Goal: Task Accomplishment & Management: Use online tool/utility

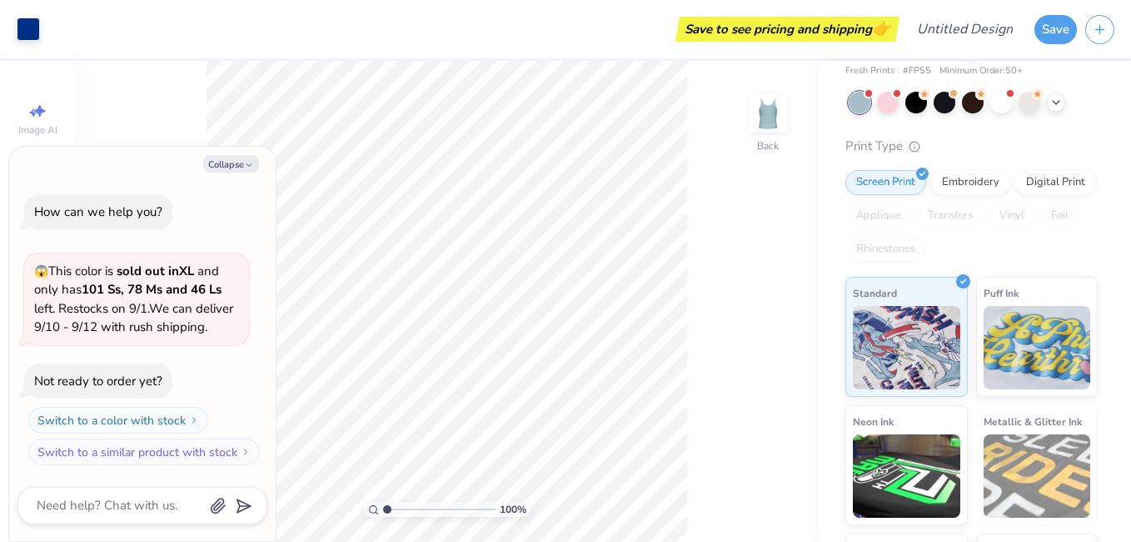
scroll to position [67, 0]
click at [229, 164] on button "Collapse" at bounding box center [231, 163] width 56 height 17
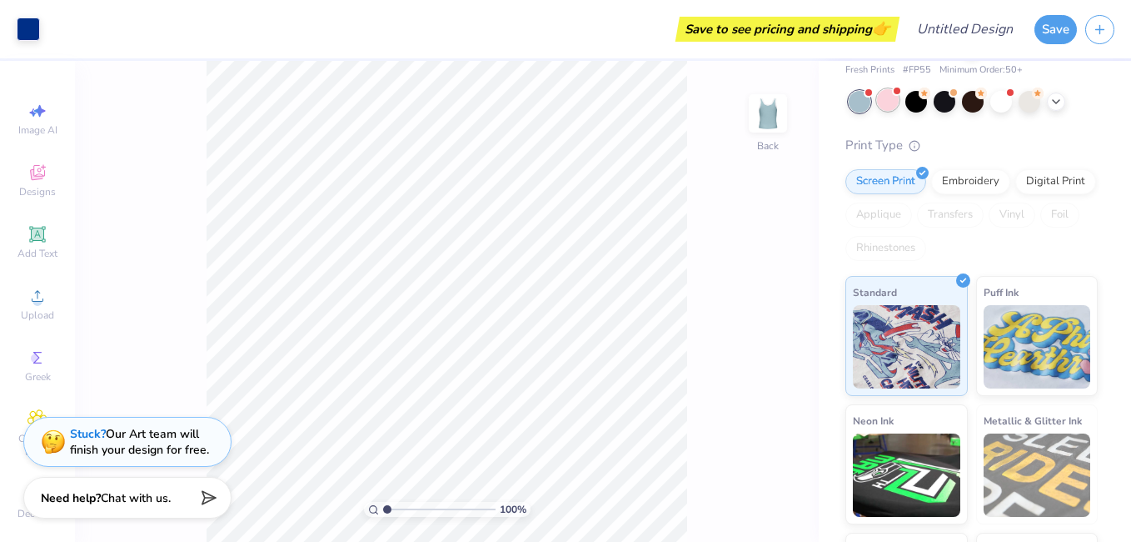
click at [886, 97] on div at bounding box center [888, 100] width 22 height 22
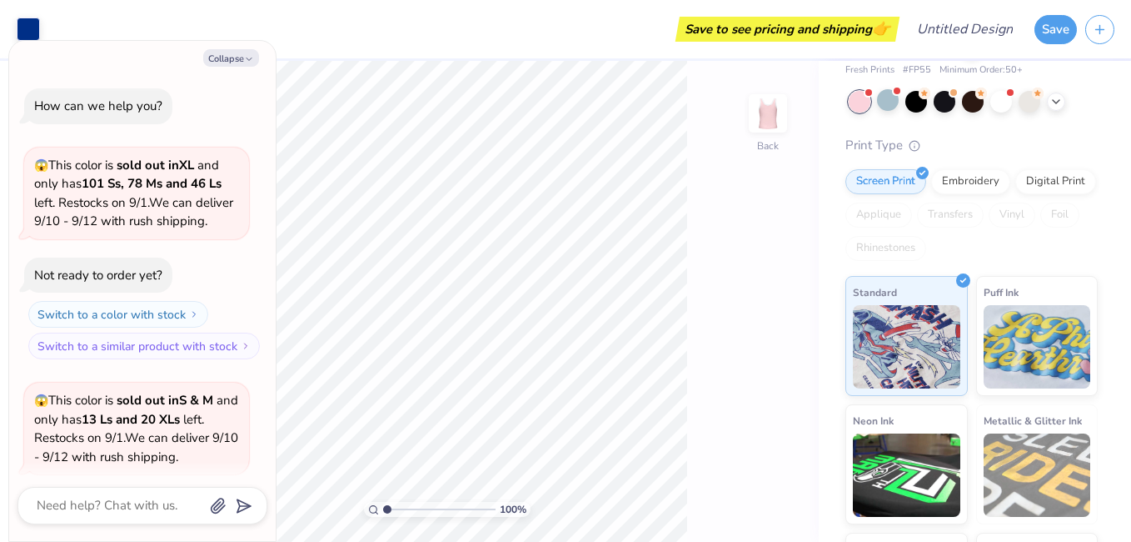
scroll to position [130, 0]
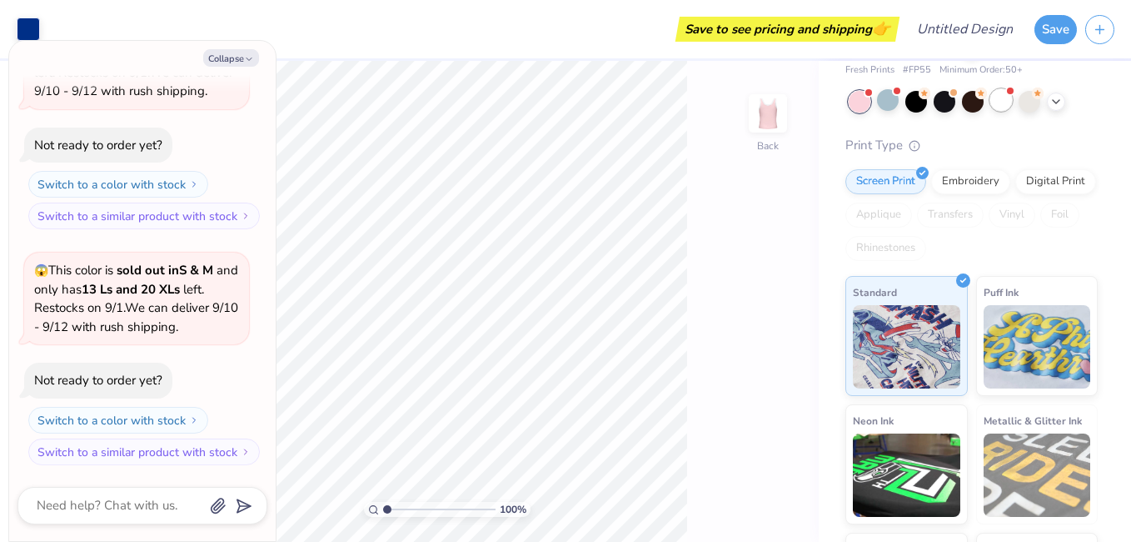
click at [999, 103] on div at bounding box center [1002, 100] width 22 height 22
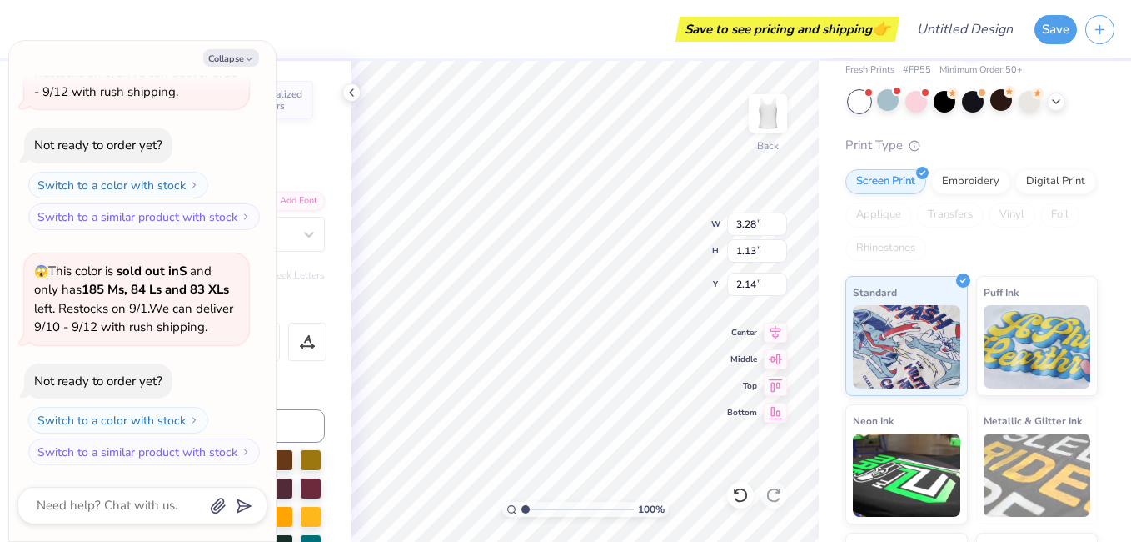
scroll to position [14, 2]
type textarea "x"
type input "4.26"
type input "1.42"
type input "3.34"
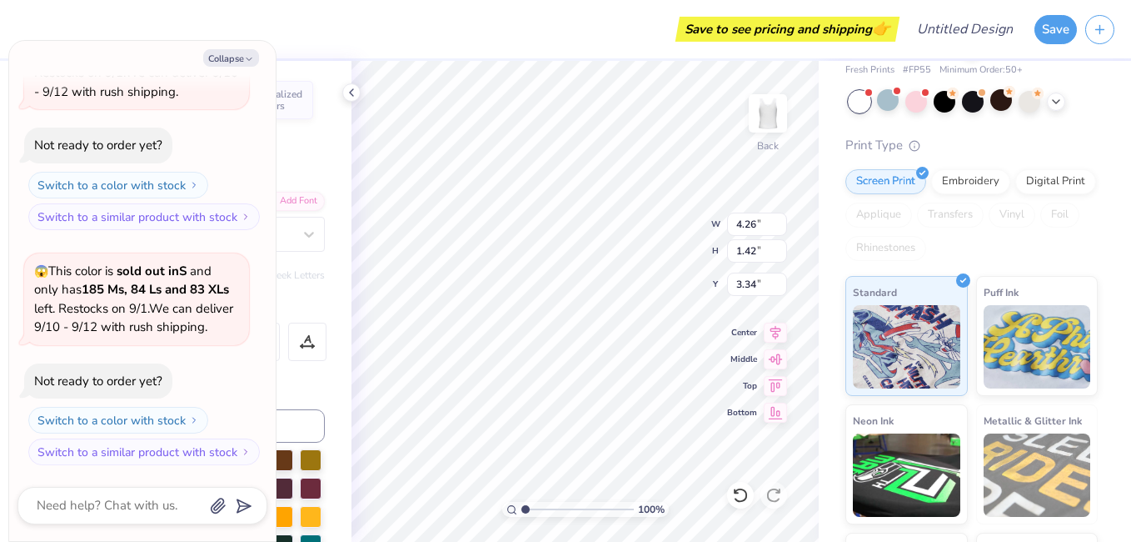
type textarea "x"
type input "3.28"
type input "1.13"
type input "2.14"
click at [237, 61] on button "Collapse" at bounding box center [231, 57] width 56 height 17
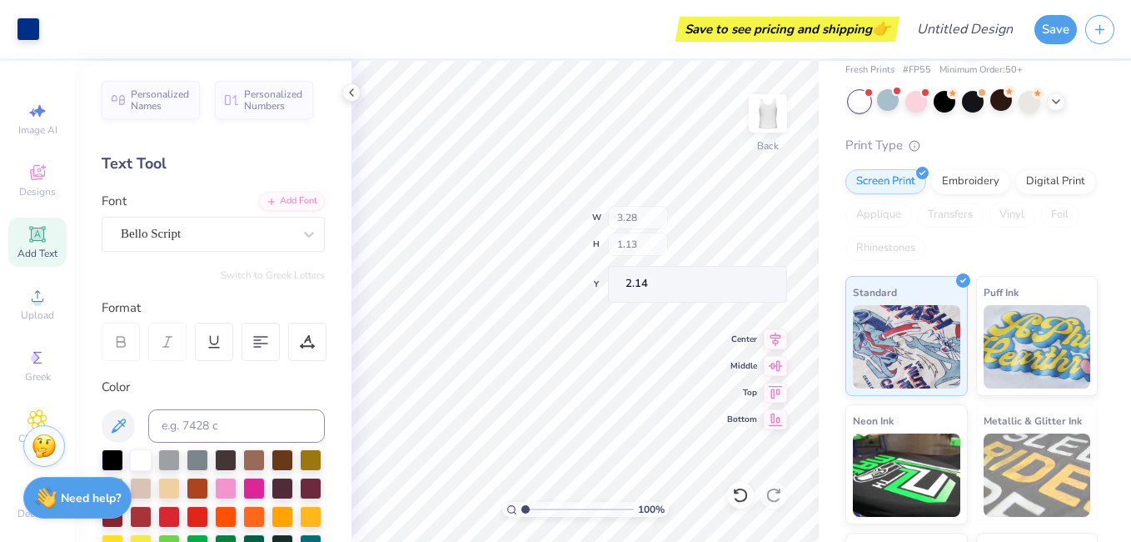
type textarea "x"
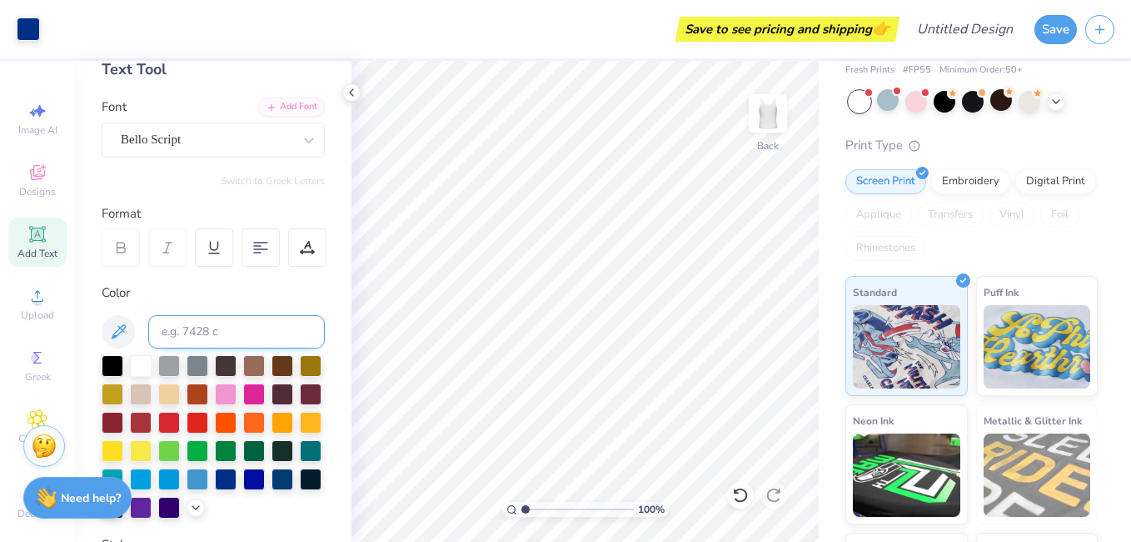
scroll to position [95, 0]
click at [208, 420] on div at bounding box center [198, 420] width 22 height 22
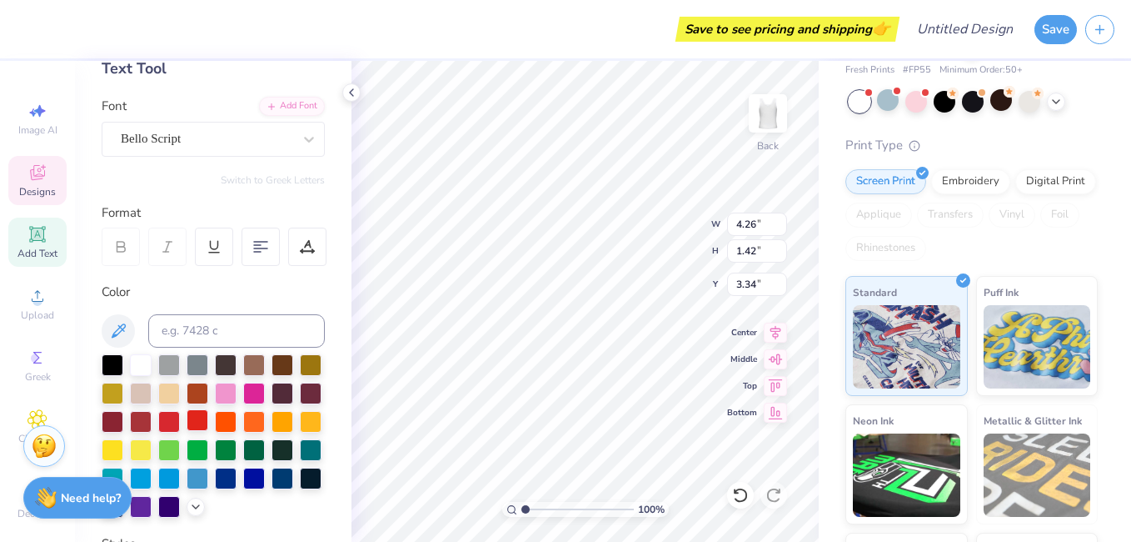
click at [208, 417] on div at bounding box center [198, 420] width 22 height 22
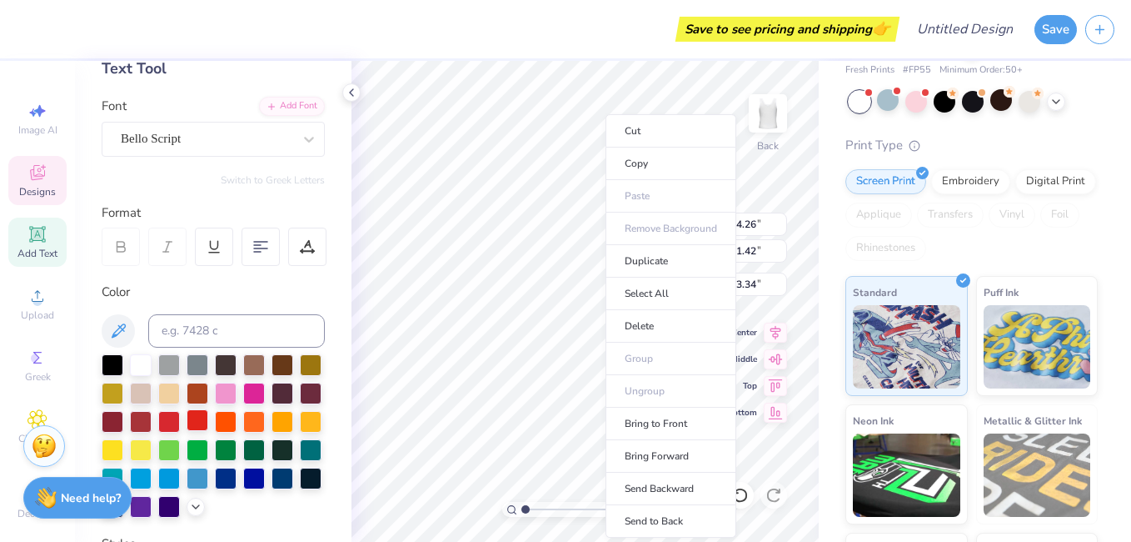
drag, startPoint x: 257, startPoint y: 417, endPoint x: 606, endPoint y: 322, distance: 361.0
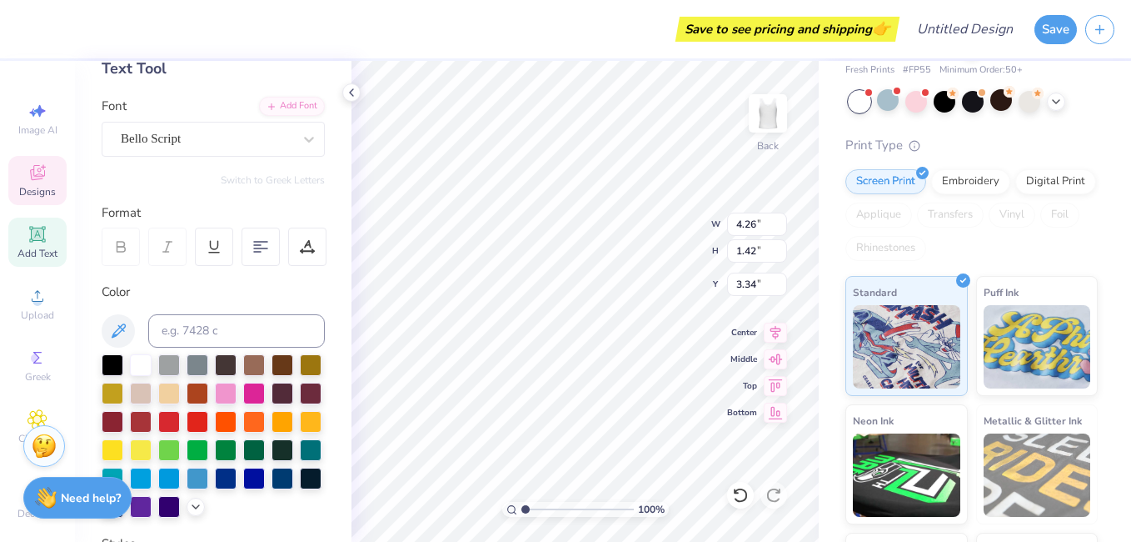
type textarea "X"
type textarea "Zeta"
type input "1.94"
type input "1.46"
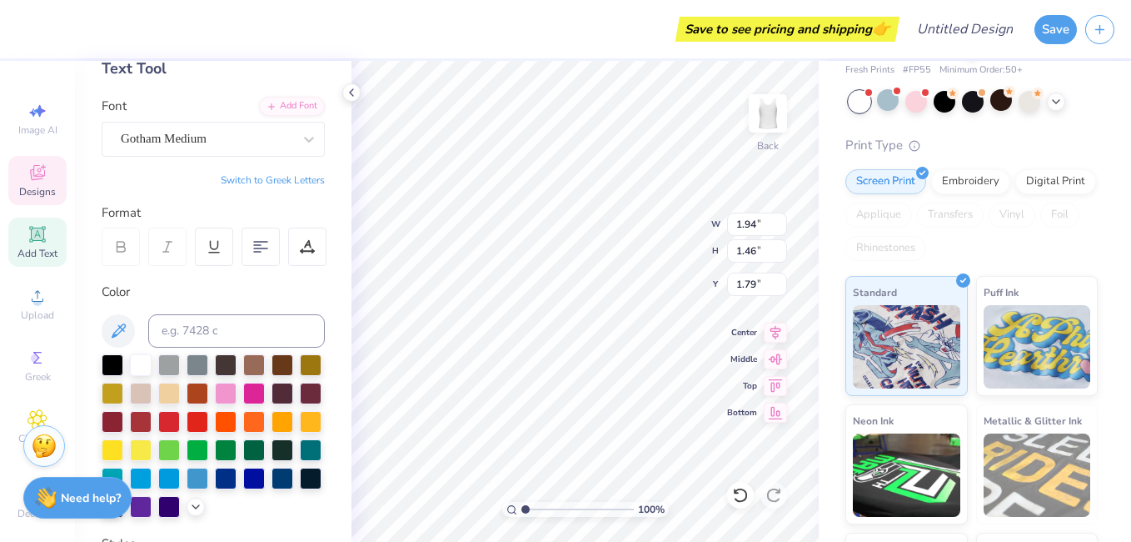
type input "1.79"
type textarea "Beta Gamma"
click at [208, 421] on div at bounding box center [198, 420] width 22 height 22
type input "1.46"
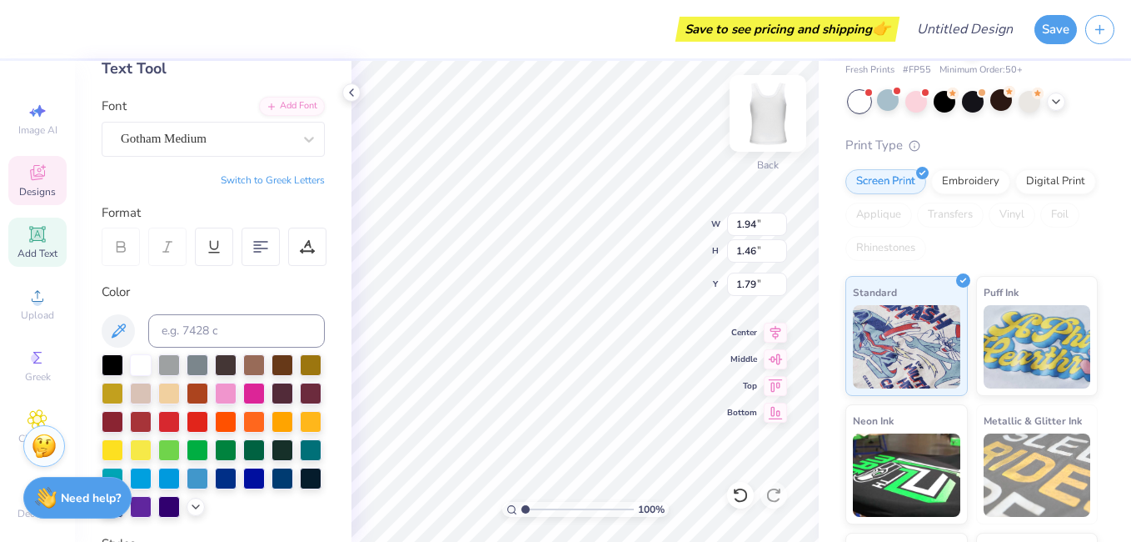
type input "0.64"
type input "4.83"
type textarea "3"
type textarea "est. 1902"
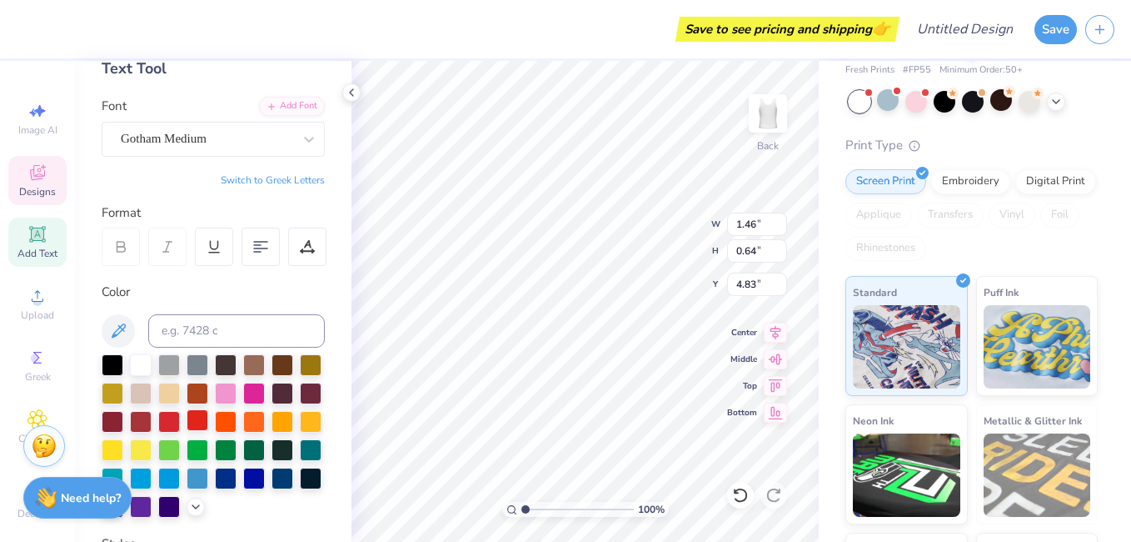
click at [208, 409] on div at bounding box center [198, 420] width 22 height 22
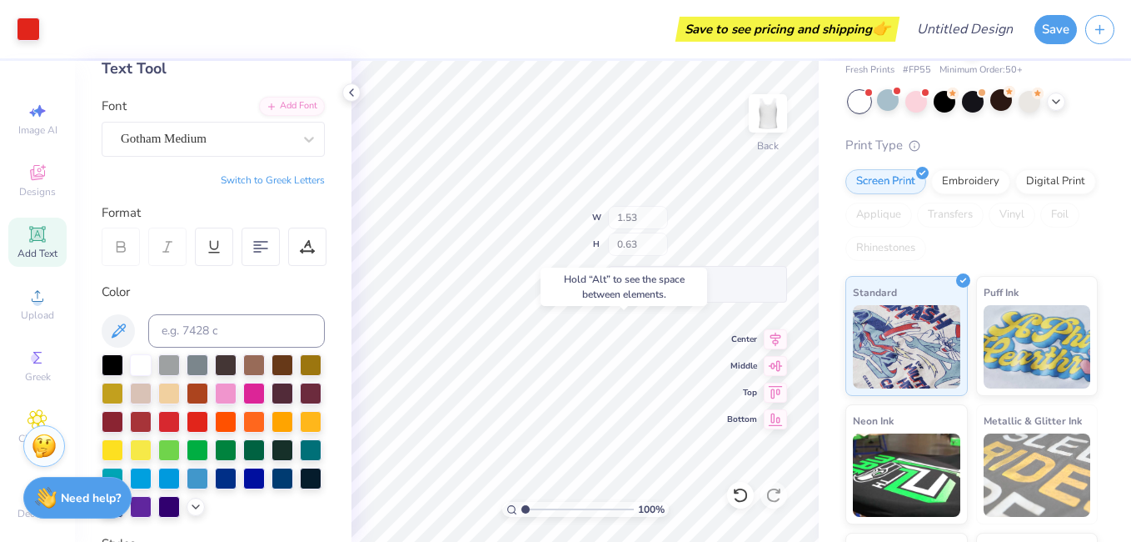
type input "4.47"
type input "1.82"
type input "1.75"
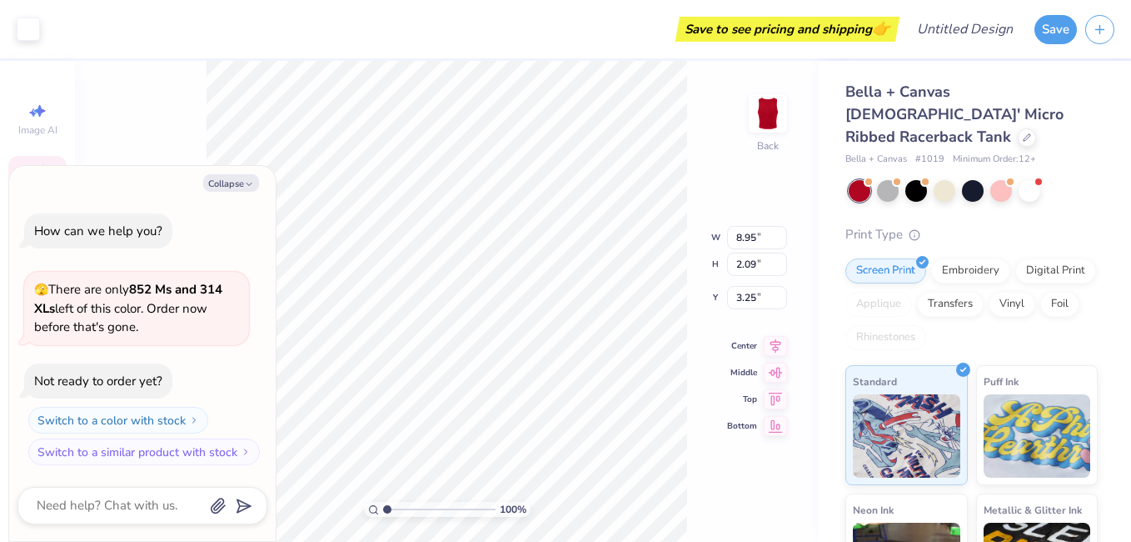
type textarea "x"
type input "8.97"
type input "1.39"
type input "3.24"
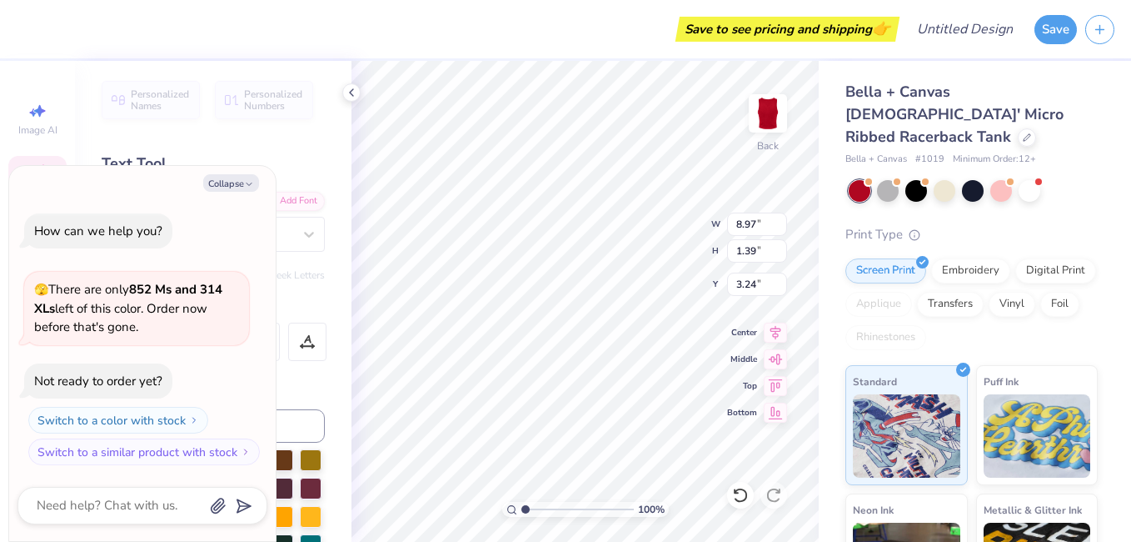
scroll to position [14, 2]
click at [1007, 178] on div at bounding box center [1002, 189] width 22 height 22
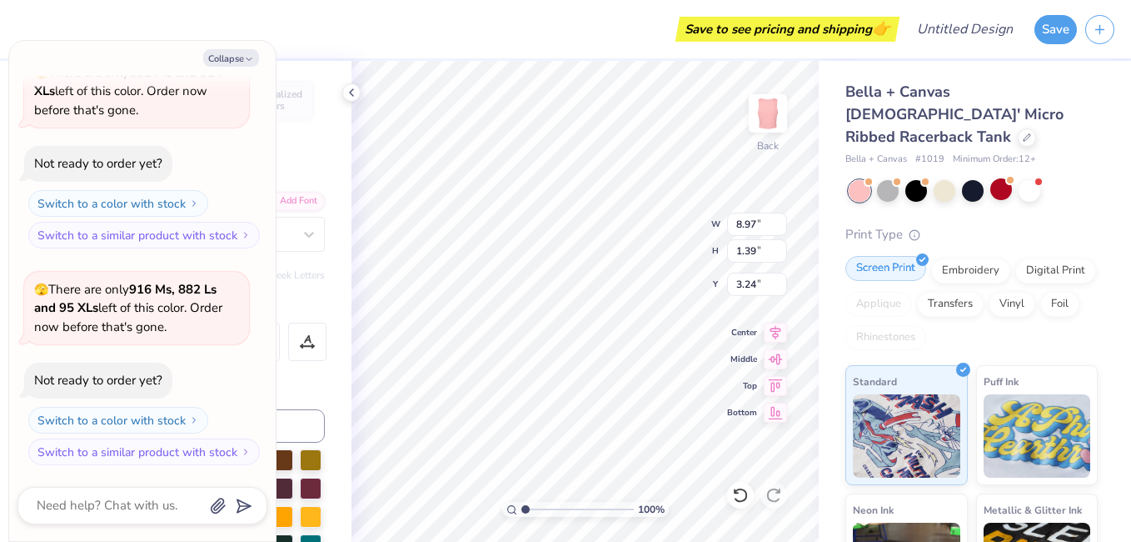
scroll to position [14, 6]
type textarea "x"
type textarea "D"
type textarea "x"
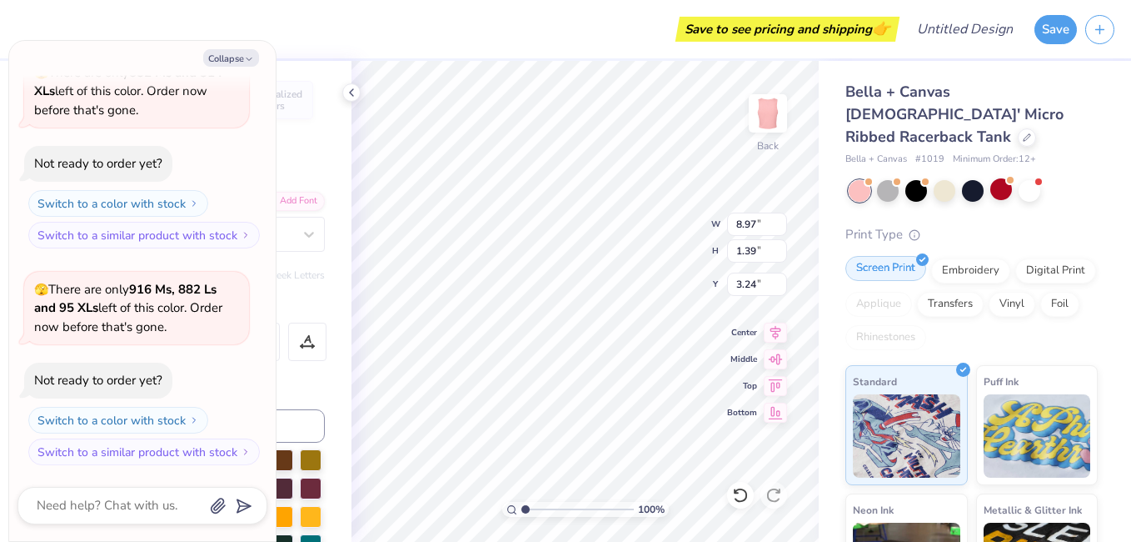
type textarea "Dr"
type textarea "x"
type textarea "D"
type textarea "x"
type textarea "Dr"
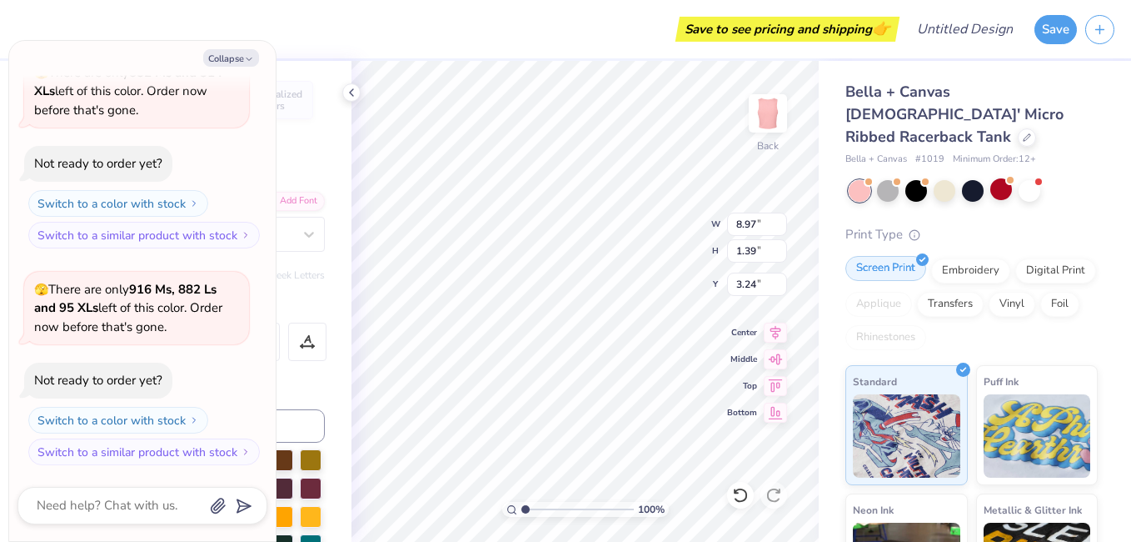
type textarea "x"
type textarea "D"
type textarea "x"
type textarea "Del"
type textarea "x"
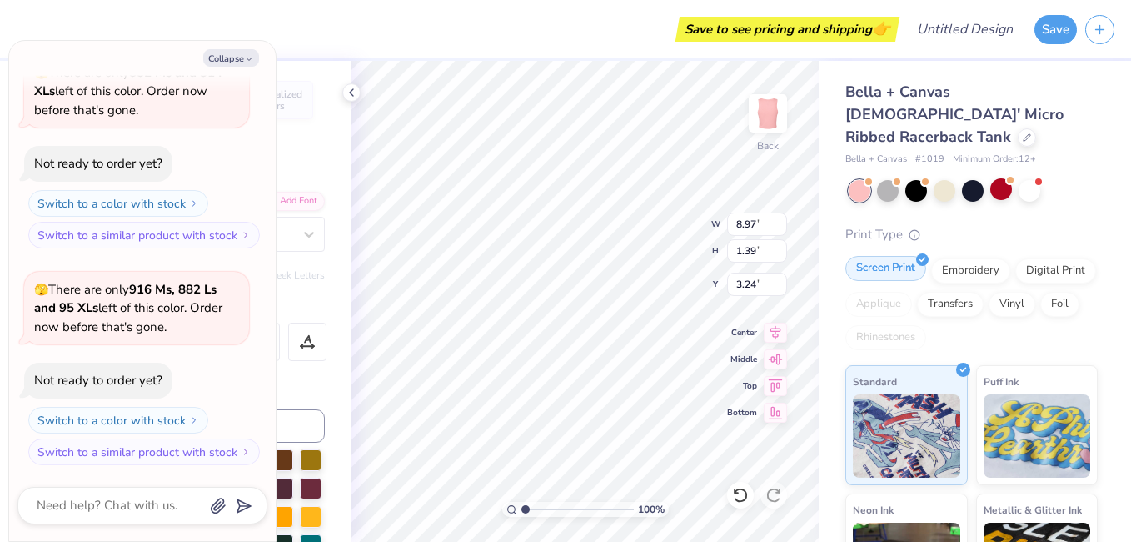
type textarea "Delt"
type textarea "x"
type textarea "Delta"
type textarea "x"
type textarea "Delta Z"
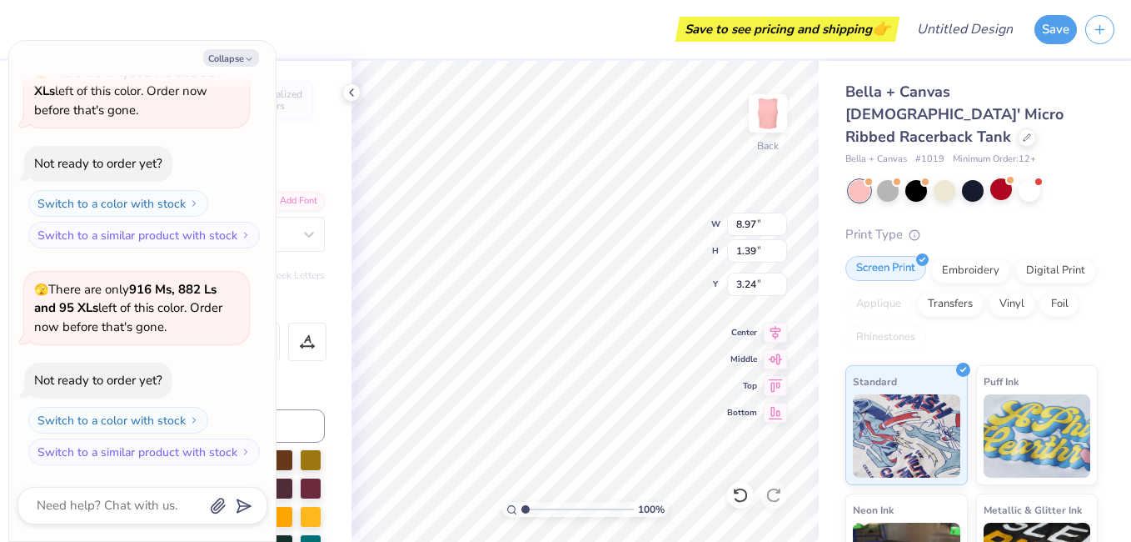
type textarea "x"
type textarea "Delta Ze"
type textarea "x"
type textarea "Delta Zet"
type textarea "x"
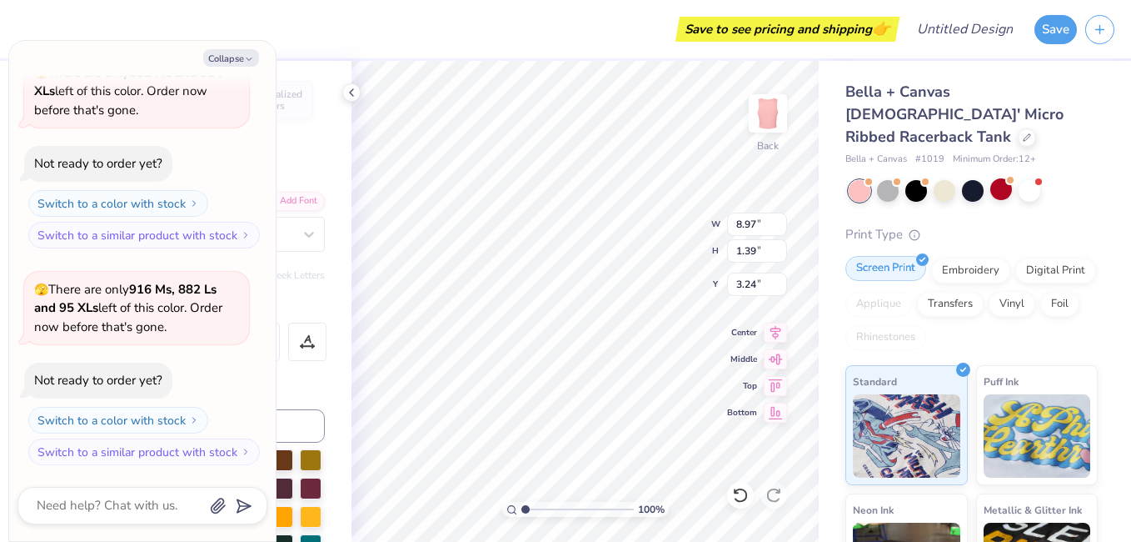
type textarea "Delta Zeta"
type textarea "x"
type input "6.24"
type input "0.30"
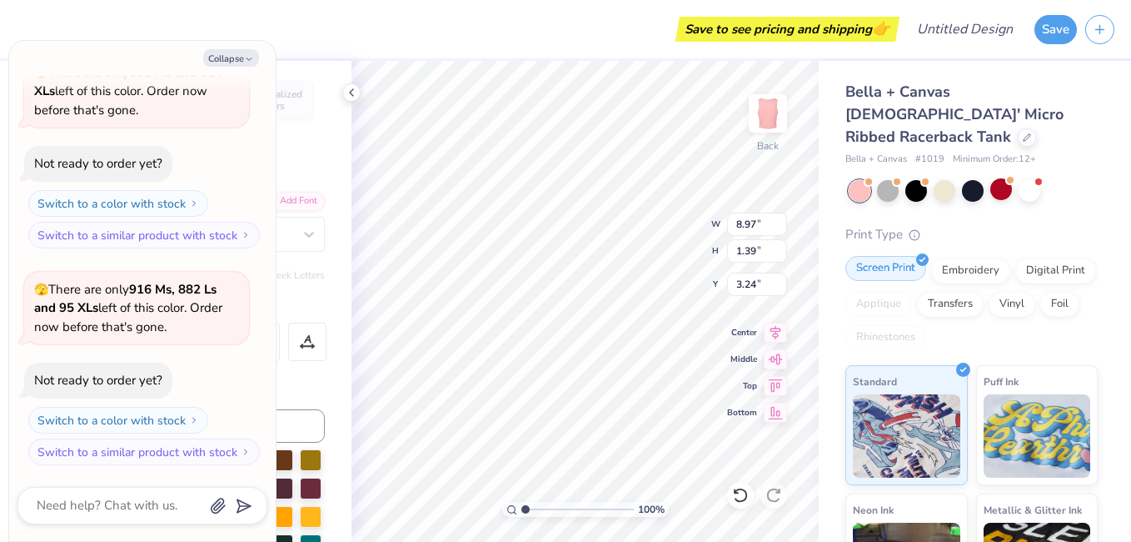
type input "4.84"
type textarea "x"
type textarea "S"
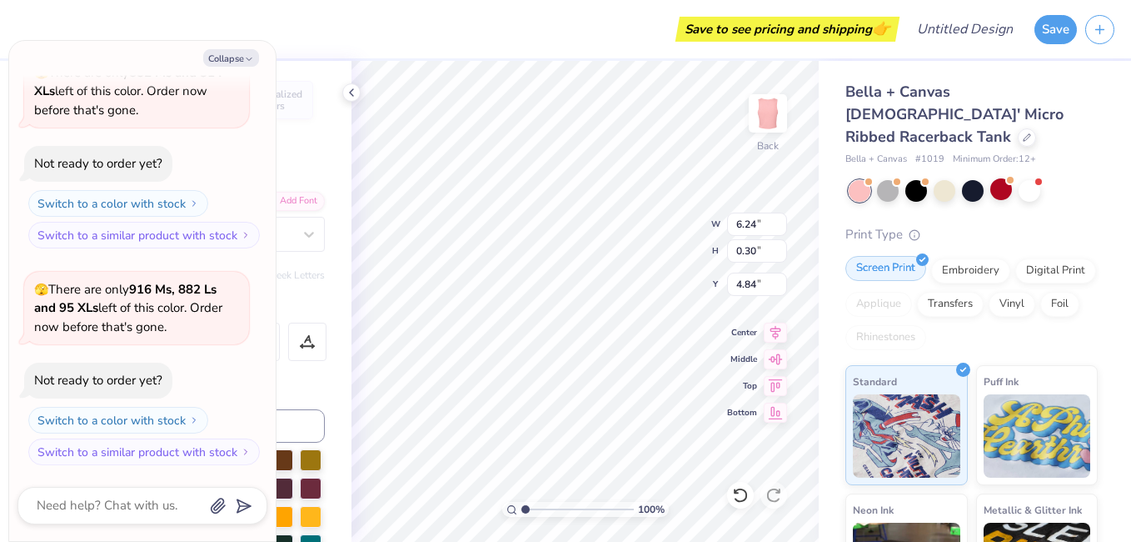
type textarea "x"
type textarea "S"
type textarea "x"
type textarea "S l"
type textarea "x"
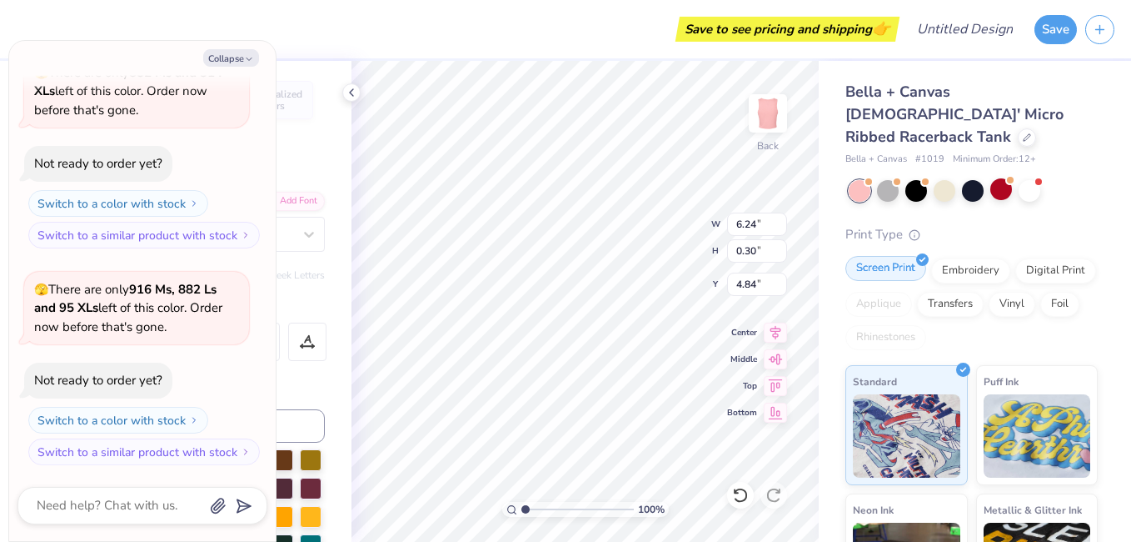
type textarea "S lo"
type textarea "x"
type textarea "S l"
type textarea "x"
type textarea "S"
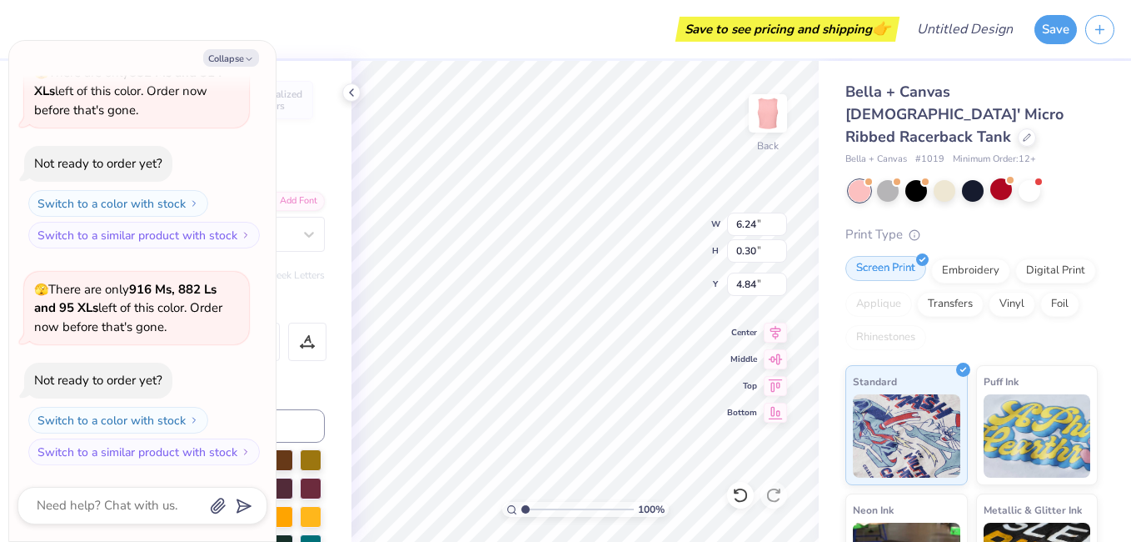
type textarea "x"
type textarea "A"
type textarea "x"
type textarea "A"
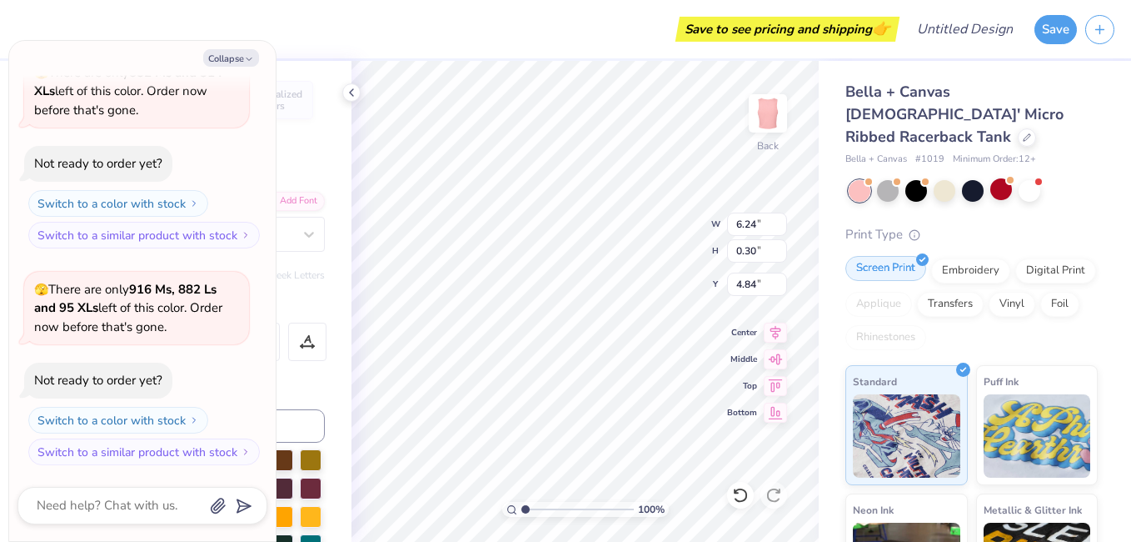
type textarea "x"
type textarea "A l"
type textarea "x"
type textarea "A lo"
type textarea "x"
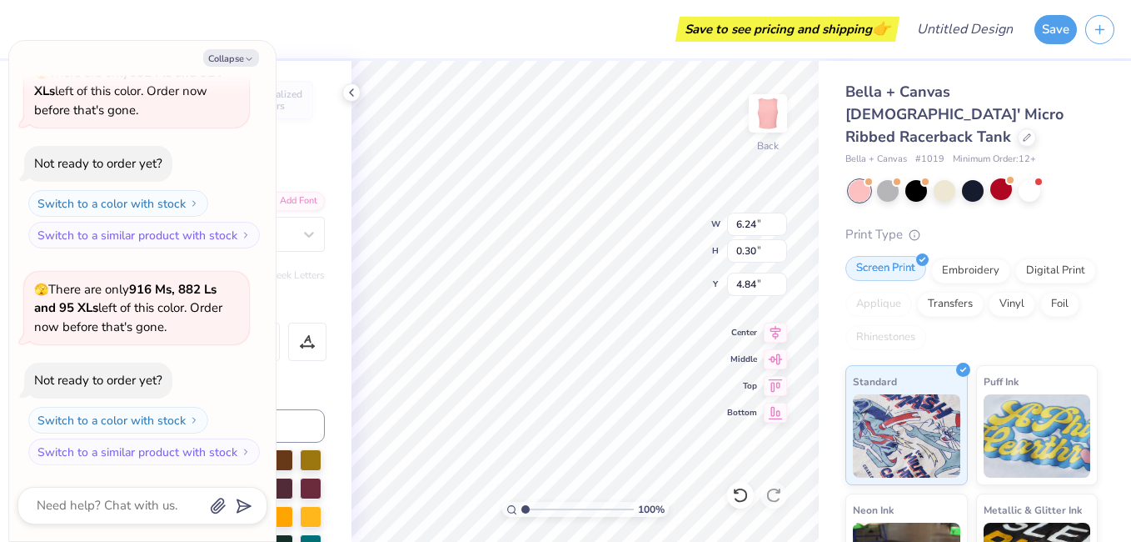
type textarea "A lov"
type textarea "x"
type textarea "A lovr="
type textarea "x"
type textarea "A lovr"
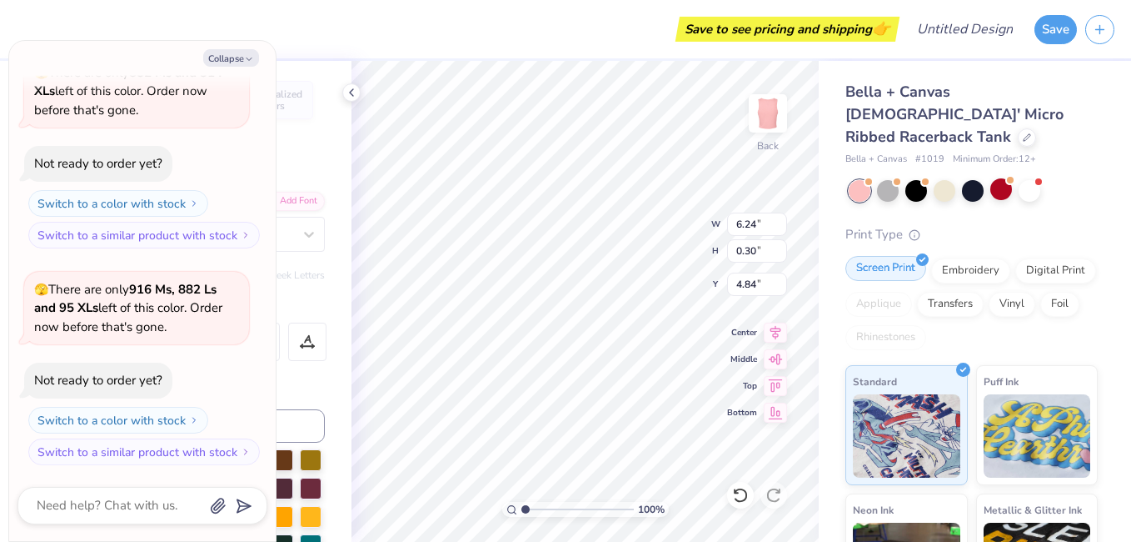
type textarea "x"
type textarea "A lov"
type textarea "x"
type textarea "A lovr"
type textarea "x"
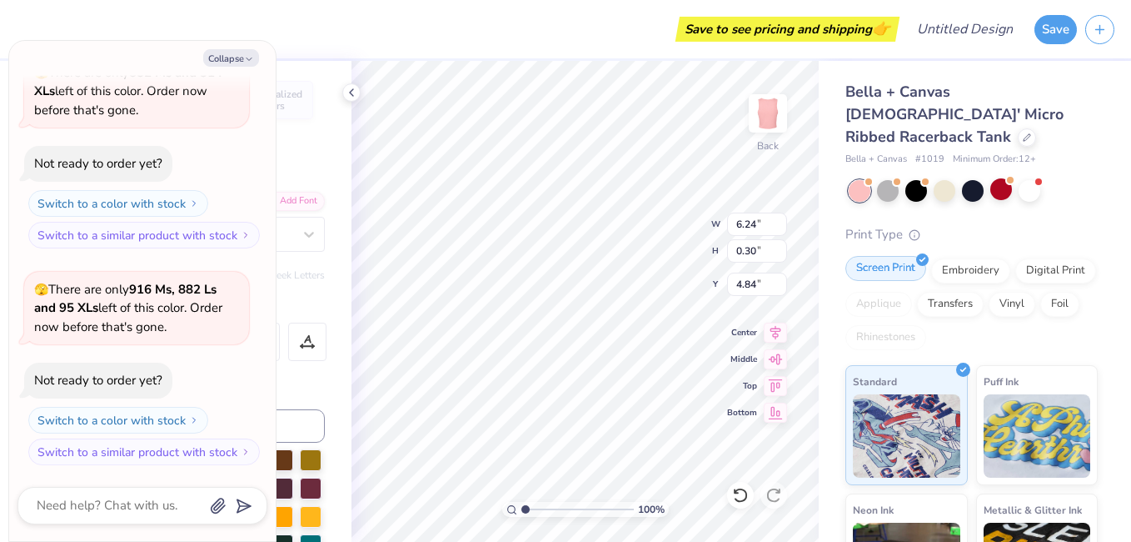
type textarea "A lovr"
type textarea "x"
type textarea "A lovr y"
type textarea "x"
type textarea "A lovr"
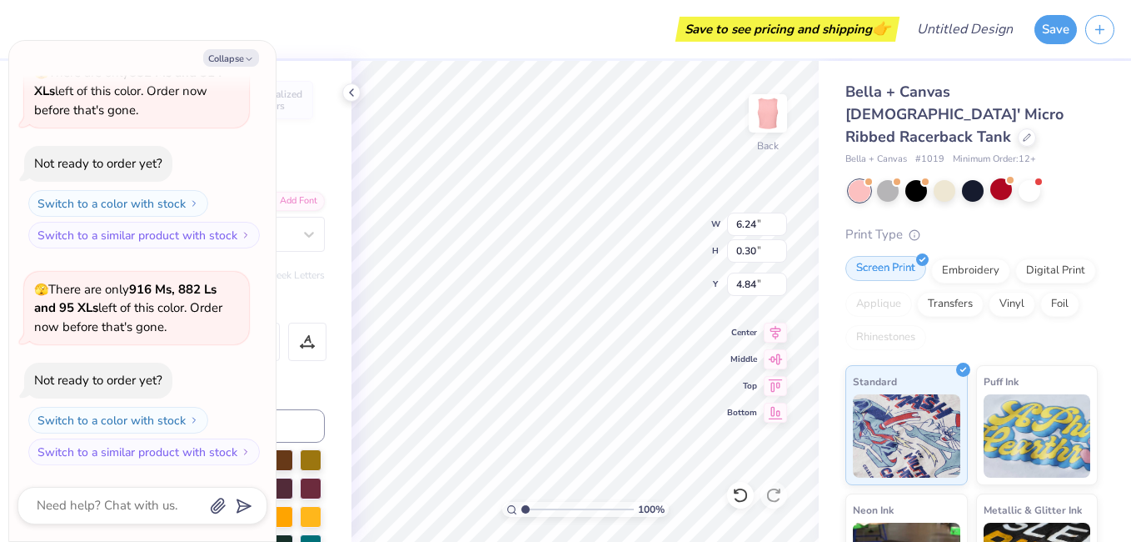
type textarea "x"
type textarea "A lovr t"
type textarea "x"
type textarea "A lovr th"
type textarea "x"
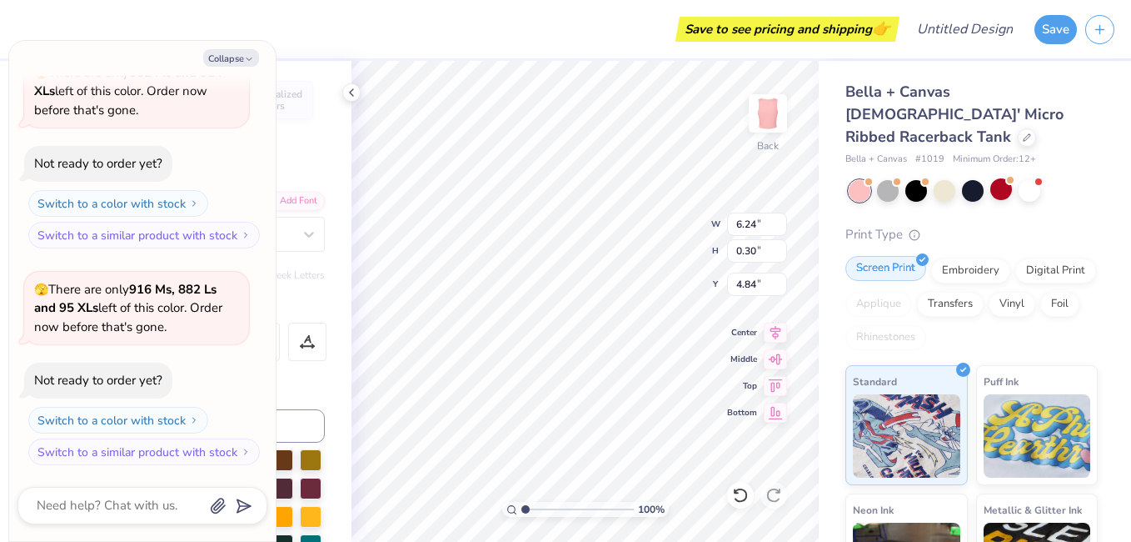
type textarea "A lovr tha"
type textarea "x"
type textarea "A lovr that"
type textarea "x"
type textarea "A lovr that i"
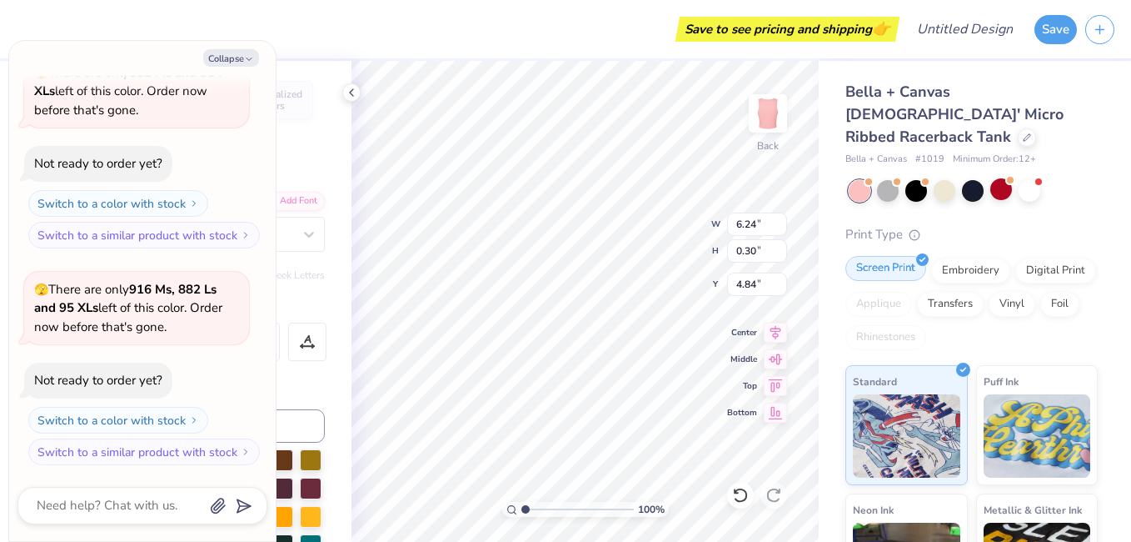
type textarea "x"
type textarea "A lovr that is"
type textarea "x"
type textarea "A lovr that is"
type textarea "x"
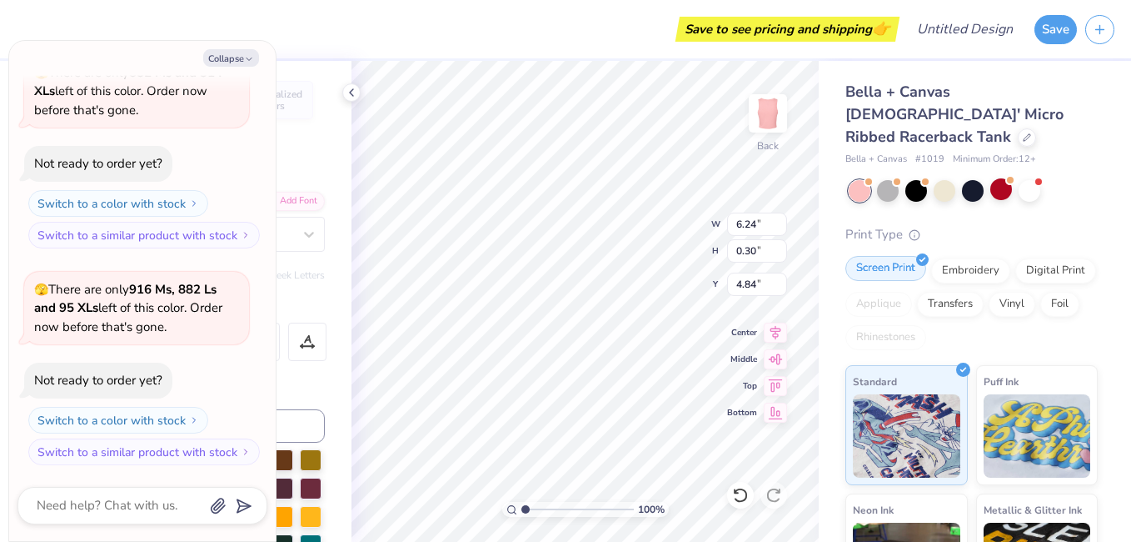
type textarea "A lovr that is e"
type textarea "x"
type textarea "A lovr that is ev"
type textarea "x"
type textarea "A lovr that is ever"
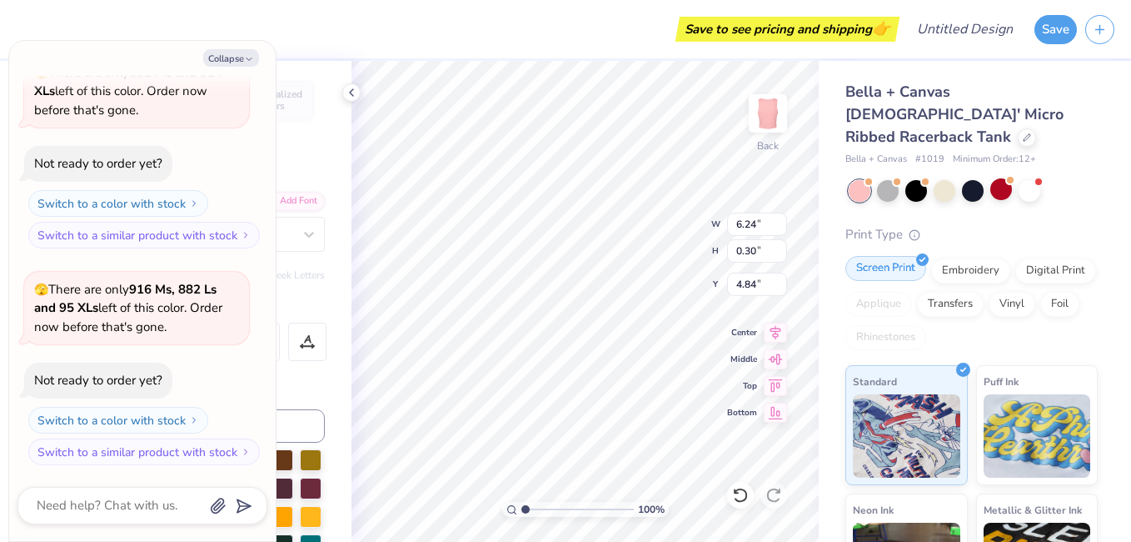
type textarea "x"
type textarea "A lovr that is ever"
type textarea "x"
type textarea "A lovr that is ever s"
type textarea "x"
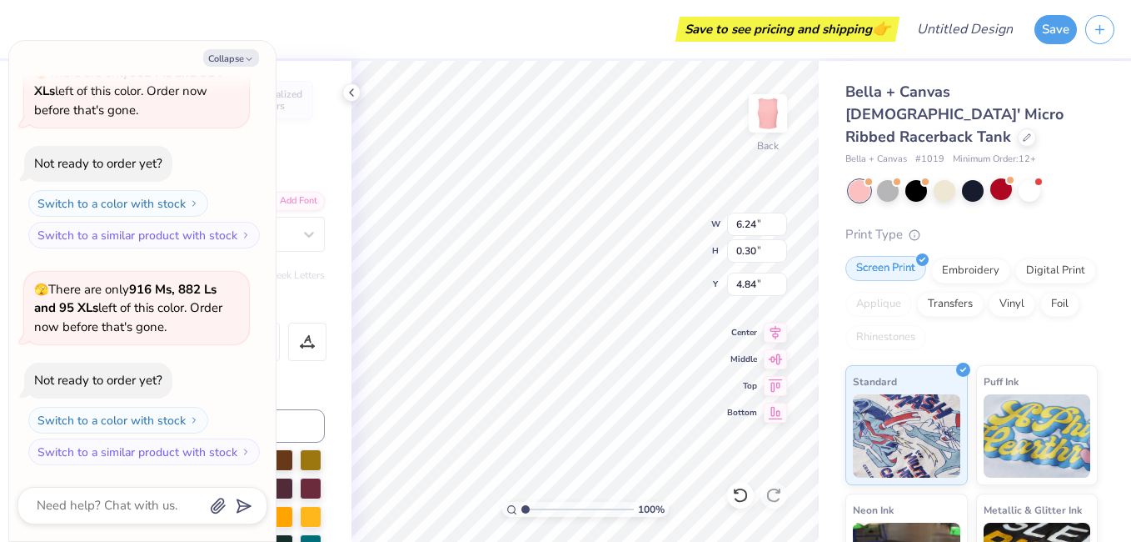
type textarea "A lovr that is ever ste"
type textarea "x"
type textarea "A lovr that is ever stea"
type textarea "x"
type textarea "A lovr that is ever stead"
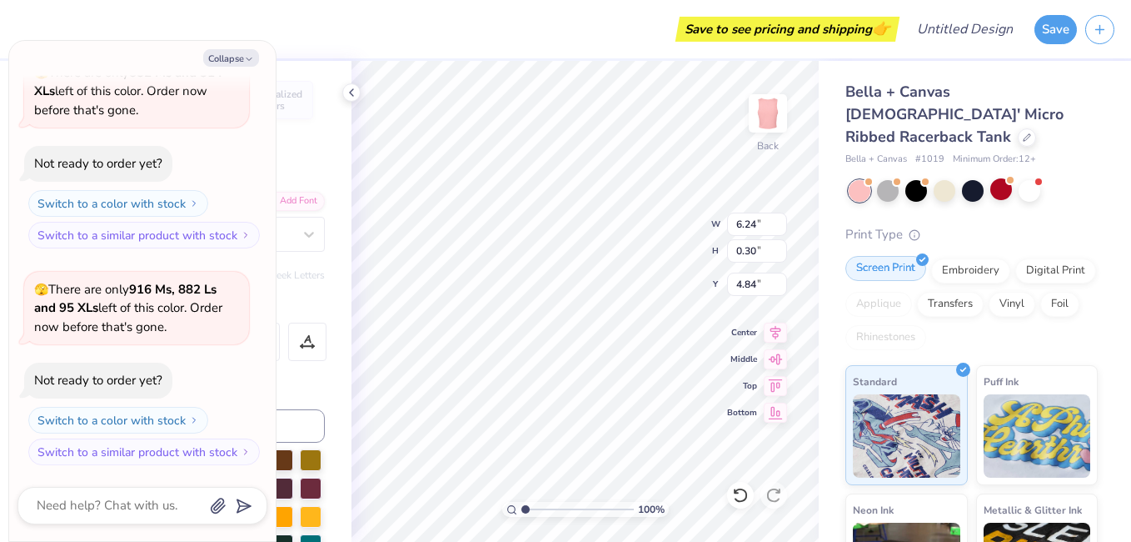
type textarea "x"
type textarea "A lovr that is ever steadf"
type textarea "x"
type textarea "A lovr that is ever steadfas"
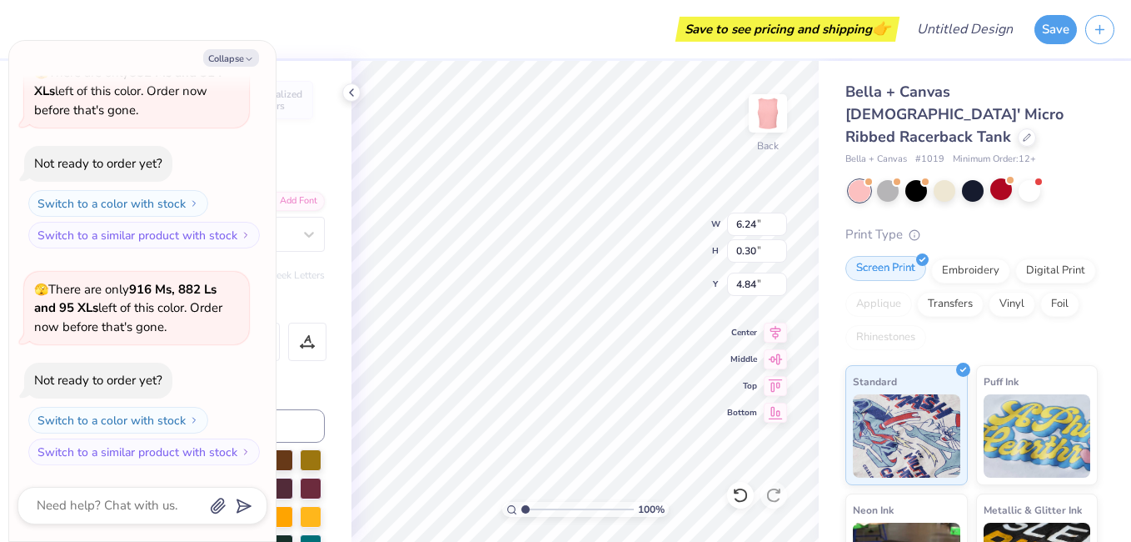
type textarea "x"
type textarea "A lovr that is ever steadfast"
type textarea "x"
type input "2.68"
type textarea "x"
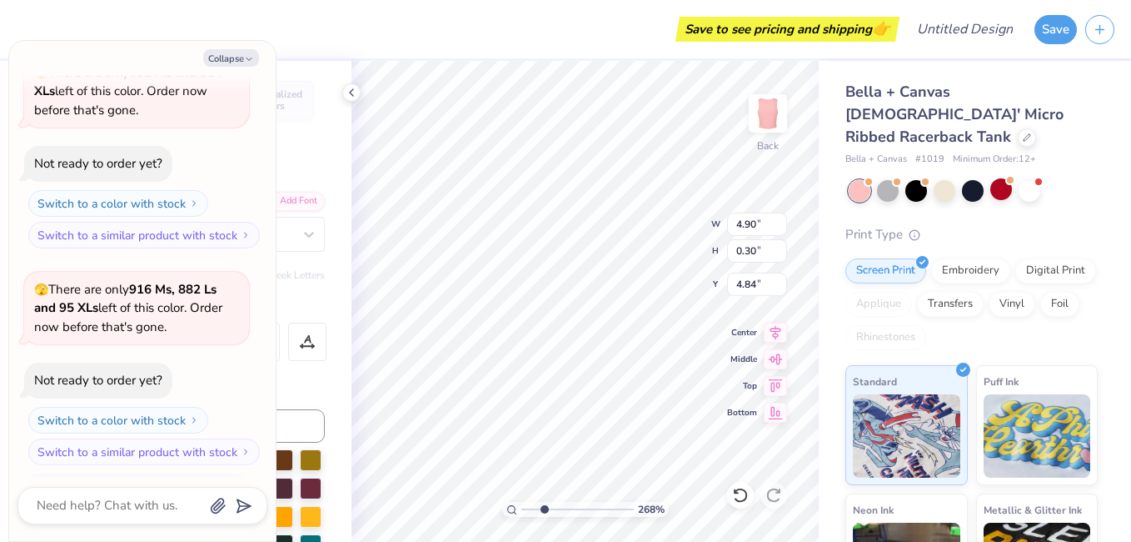
drag, startPoint x: 523, startPoint y: 506, endPoint x: 544, endPoint y: 507, distance: 20.8
type input "2.68"
click at [544, 507] on input "range" at bounding box center [578, 509] width 112 height 15
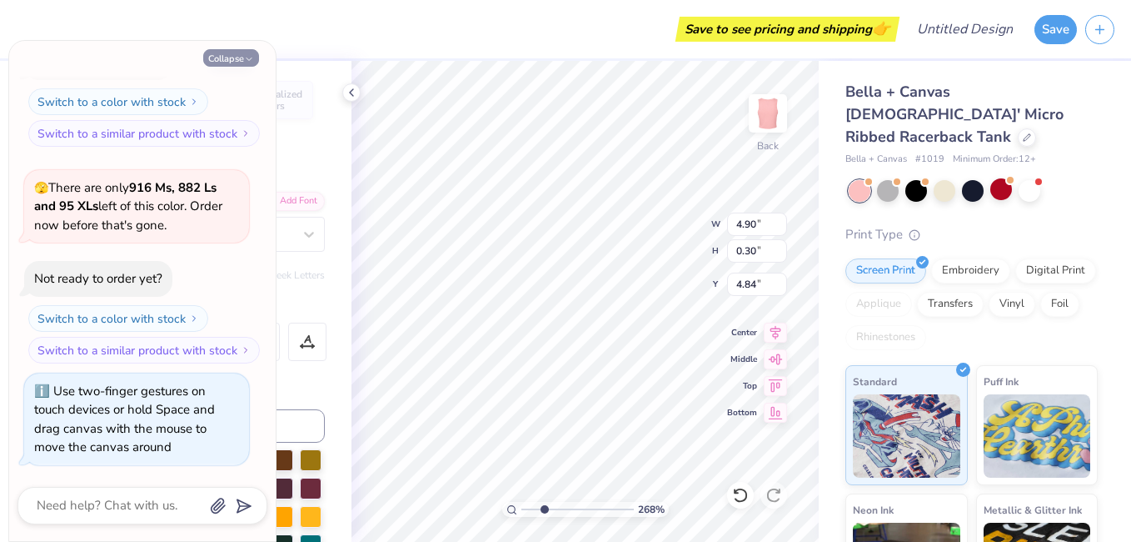
click at [226, 57] on button "Collapse" at bounding box center [231, 57] width 56 height 17
type textarea "x"
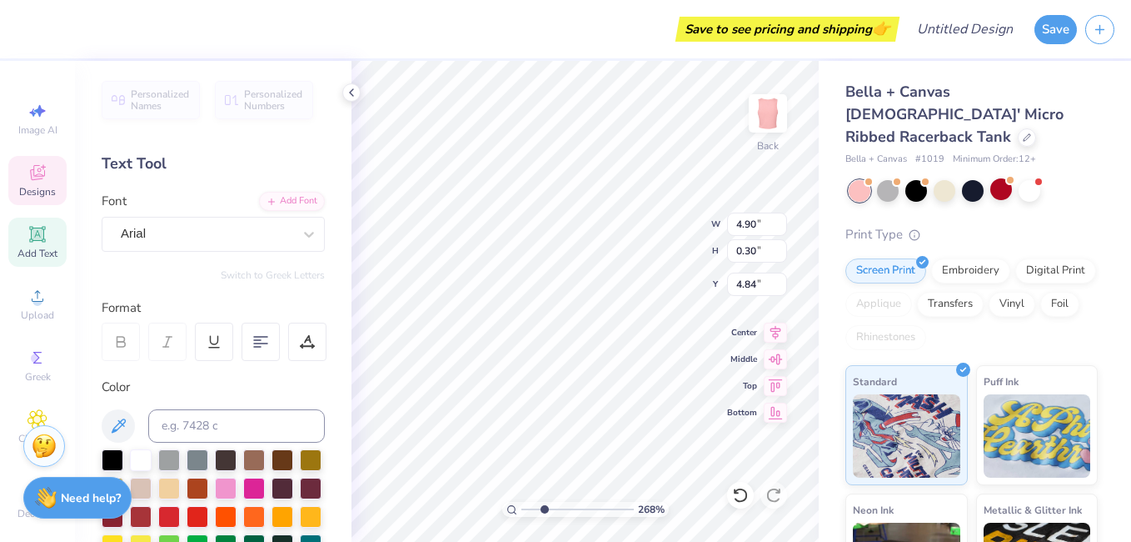
scroll to position [14, 3]
type textarea "A love that is ever steadfast"
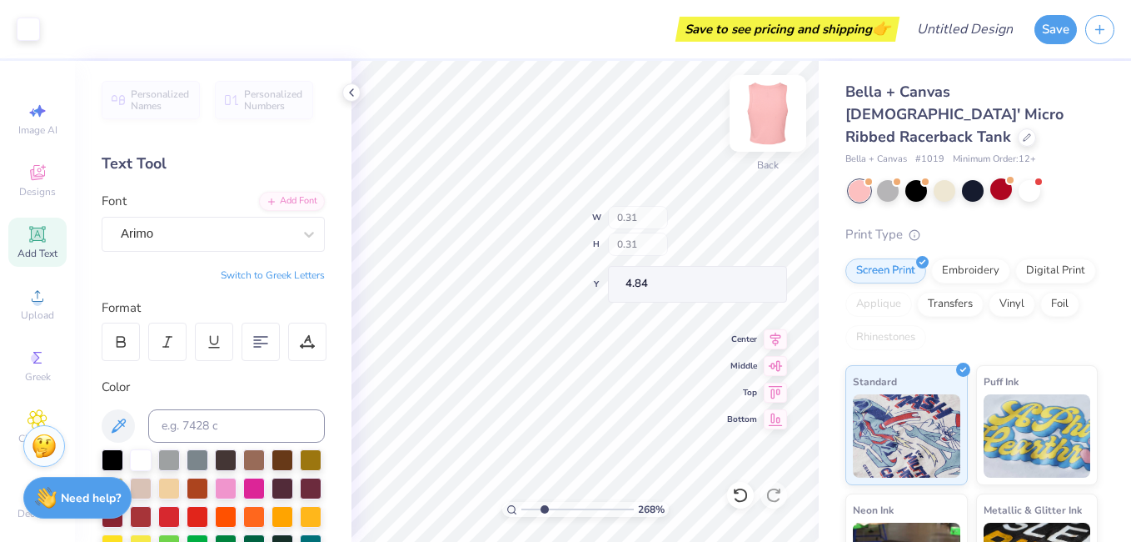
type input "0.31"
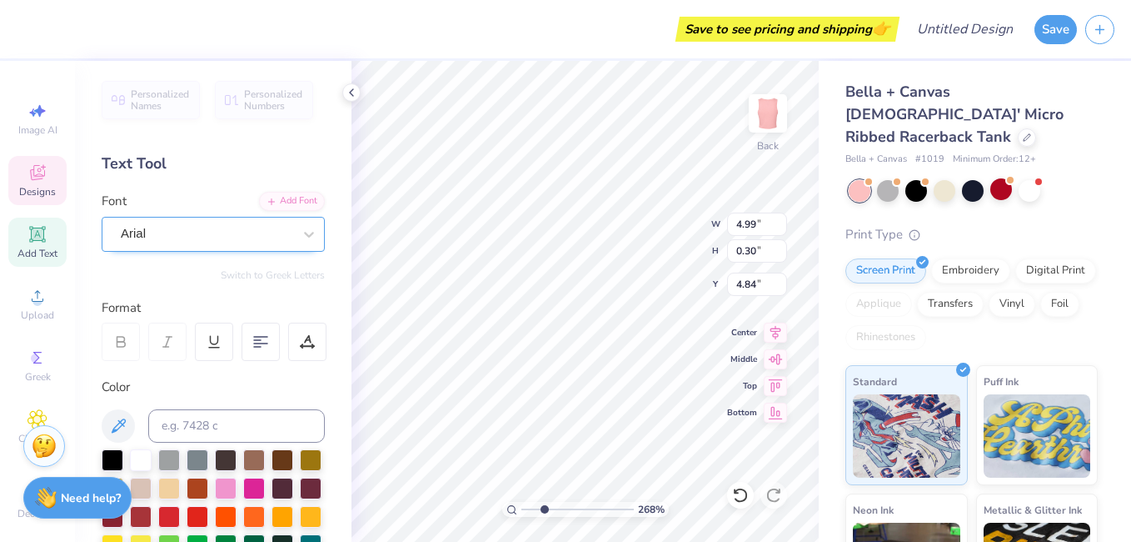
click at [235, 229] on div "Arial" at bounding box center [206, 234] width 175 height 26
click at [216, 232] on div "Arial" at bounding box center [207, 233] width 172 height 19
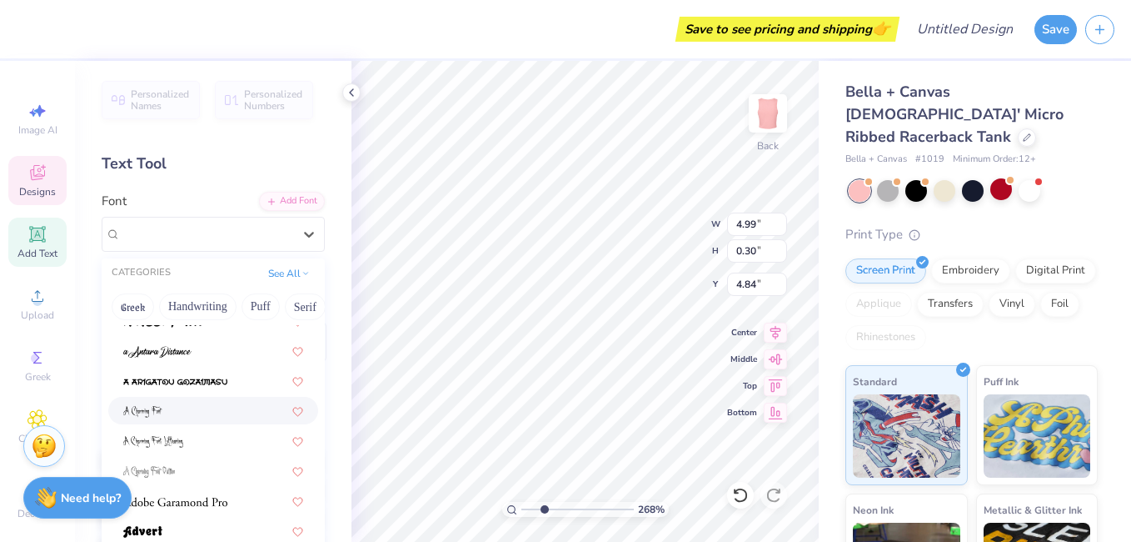
scroll to position [136, 0]
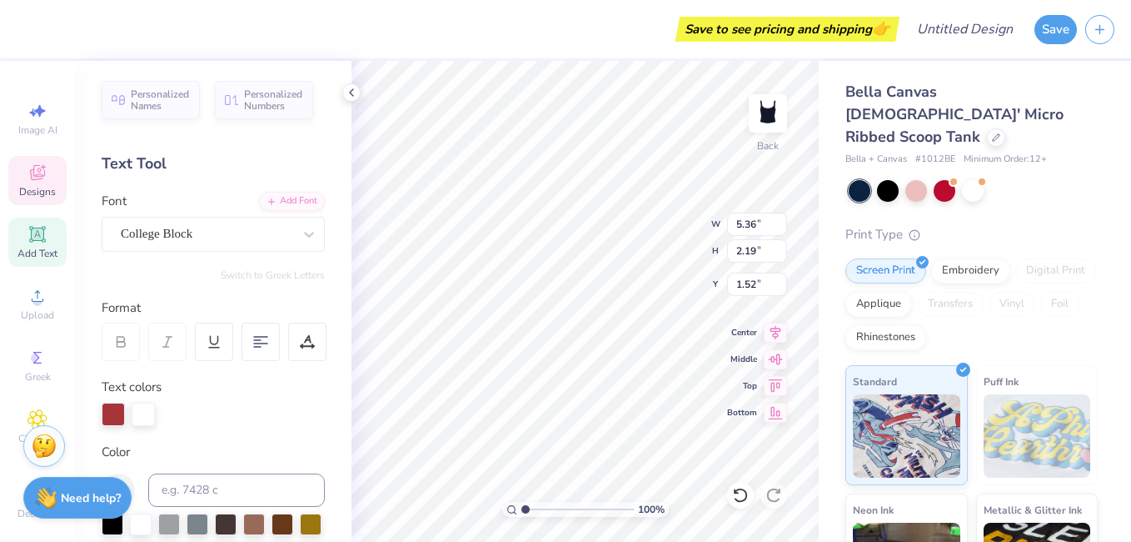
scroll to position [14, 2]
type textarea "K"
type textarea "DEEZEE"
click at [917, 178] on div at bounding box center [917, 189] width 22 height 22
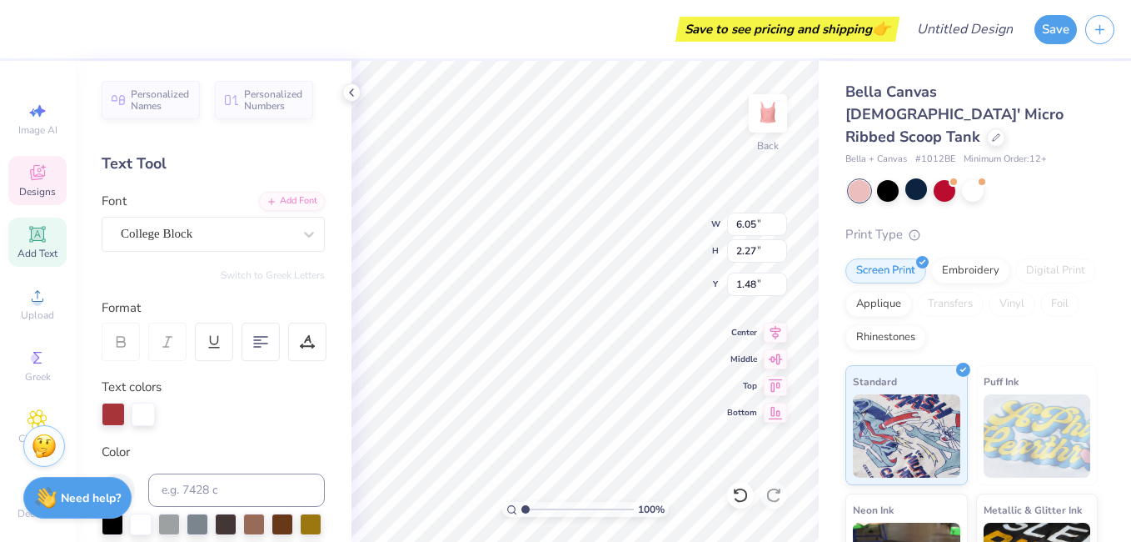
type input "6.05"
type input "2.27"
type input "1.48"
click at [972, 178] on div at bounding box center [973, 189] width 22 height 22
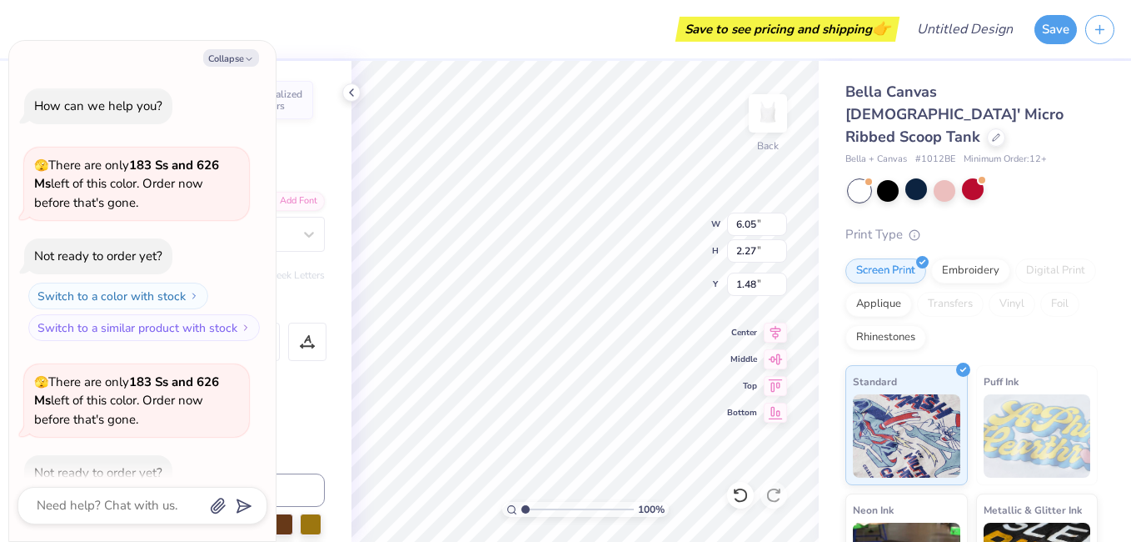
scroll to position [92, 0]
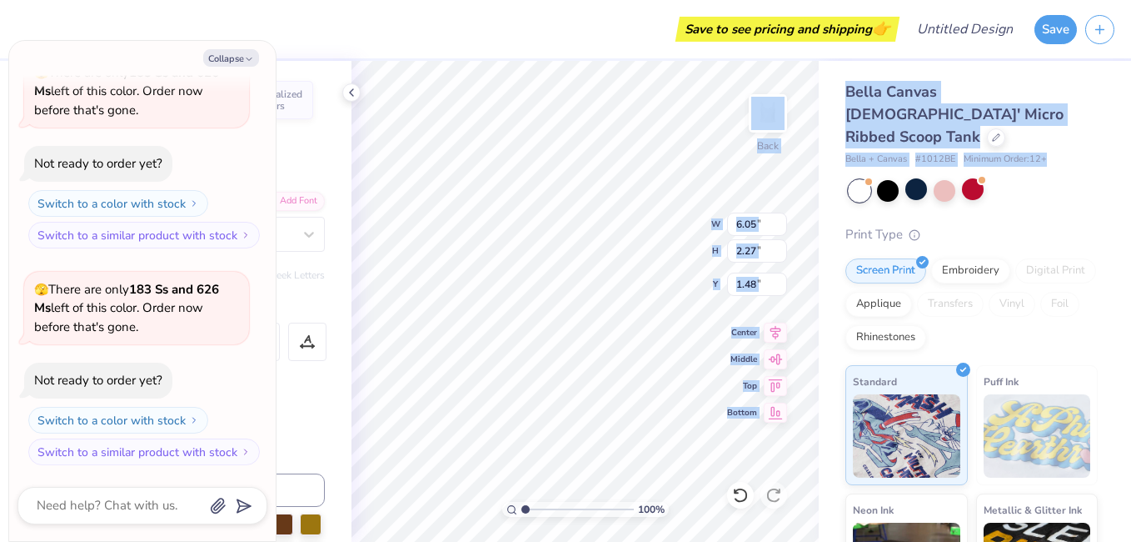
click at [616, 317] on div "Save to see pricing and shipping 👉 Design Title Save Image AI Designs Add Text …" at bounding box center [565, 271] width 1131 height 542
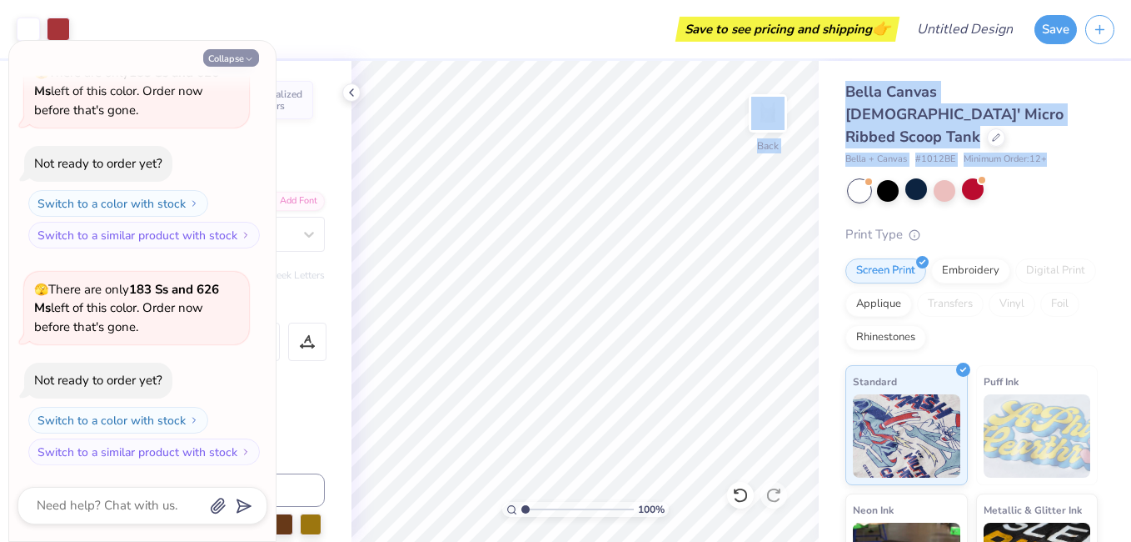
click at [236, 57] on button "Collapse" at bounding box center [231, 57] width 56 height 17
type textarea "x"
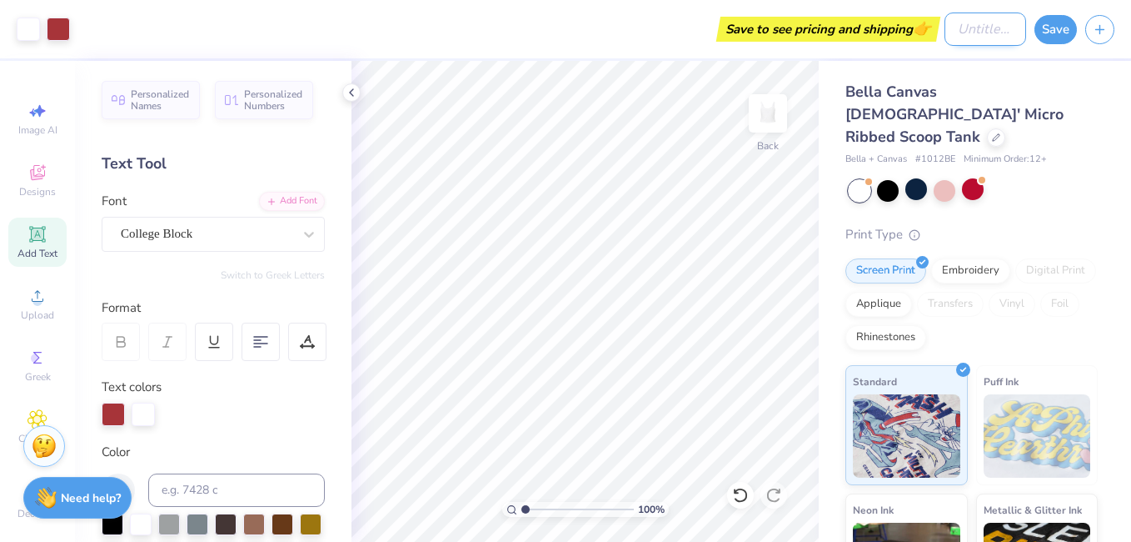
click at [990, 30] on input "Design Title" at bounding box center [986, 28] width 82 height 33
click at [916, 178] on div at bounding box center [917, 189] width 22 height 22
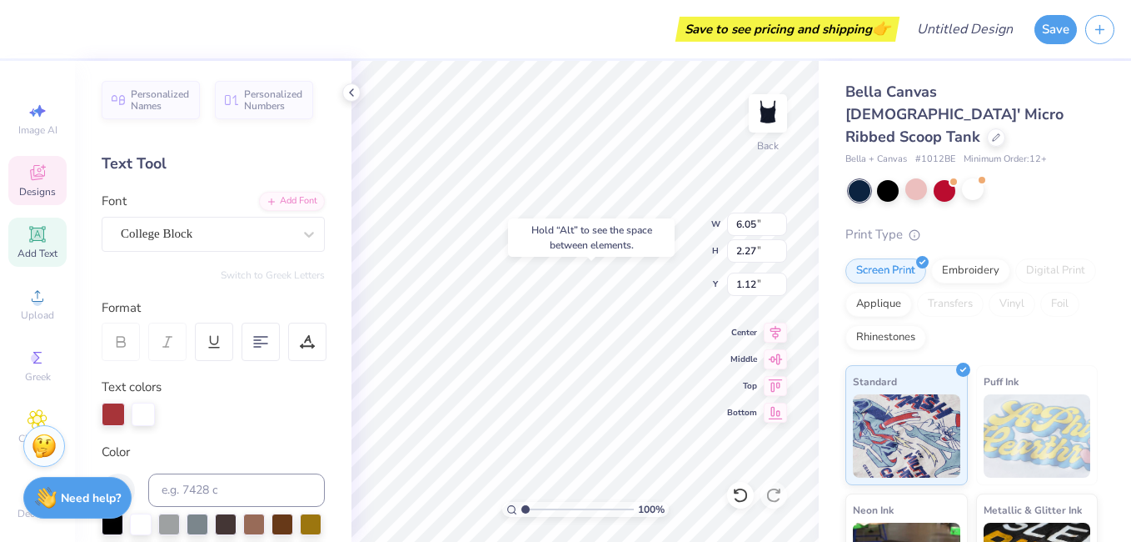
type input "1.12"
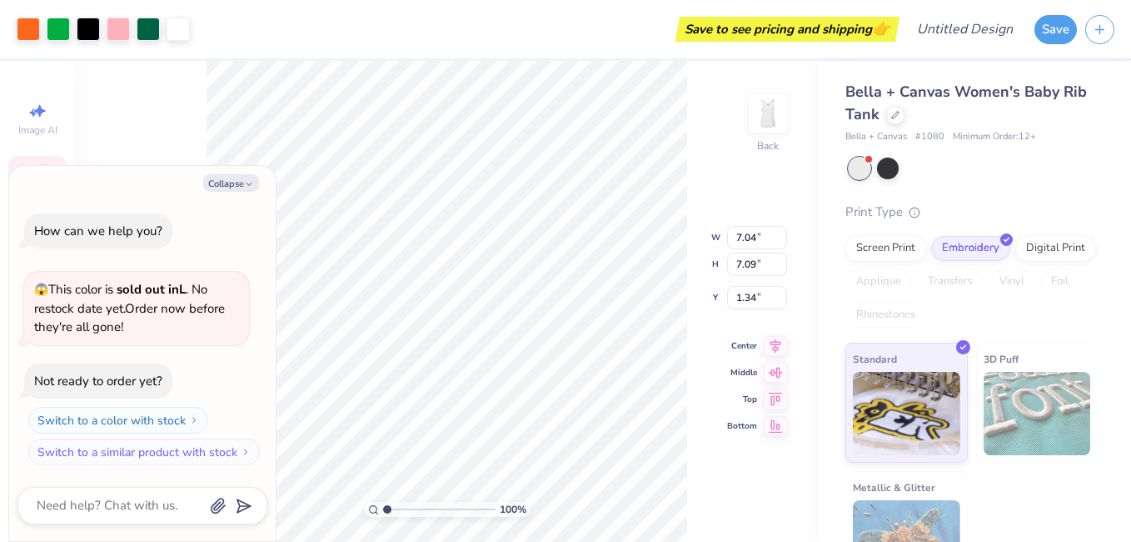
type textarea "x"
type input "5.26"
type input "4.58"
type input "3.85"
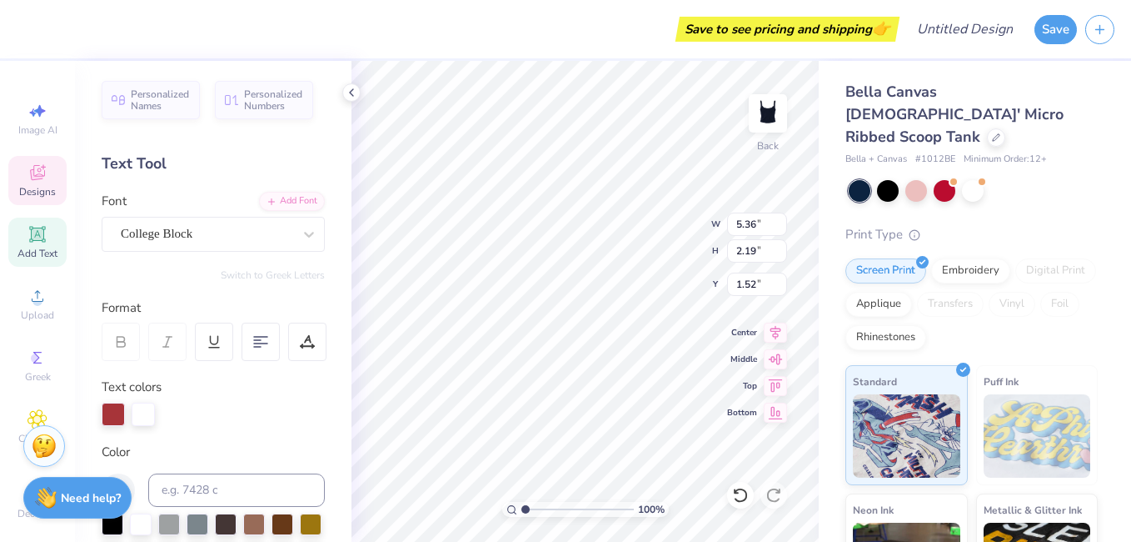
scroll to position [14, 3]
type textarea "DEEZEE"
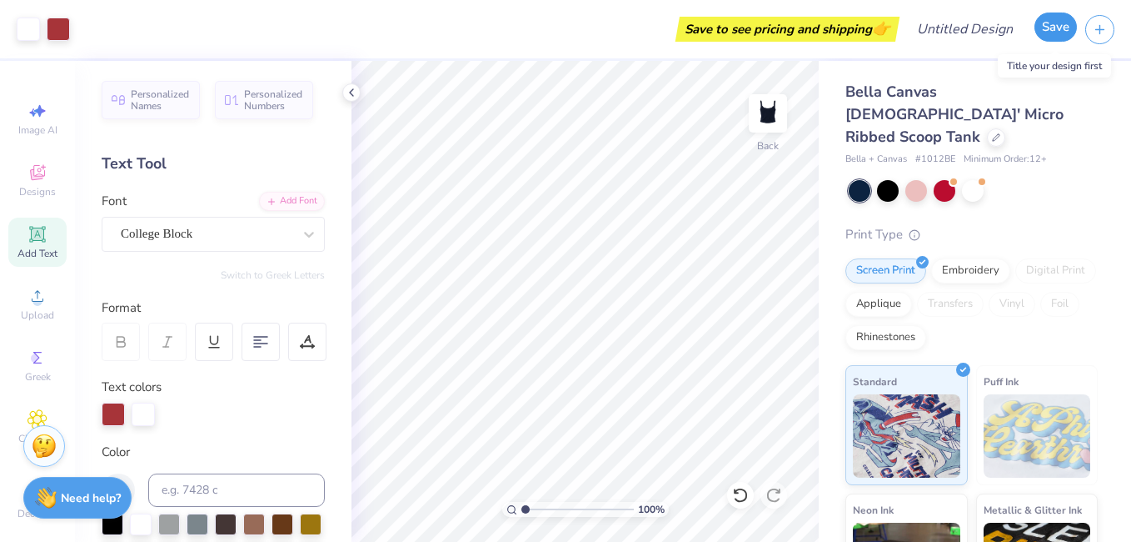
click at [1057, 32] on button "Save" at bounding box center [1056, 26] width 42 height 29
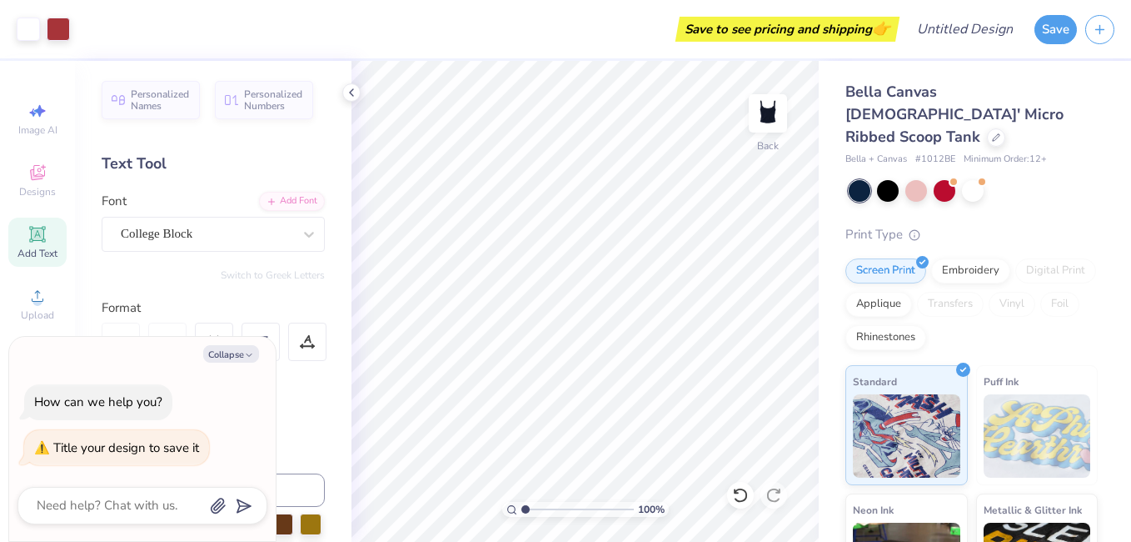
type textarea "t"
type textarea "x"
type textarea "ta"
type textarea "x"
type textarea "tan"
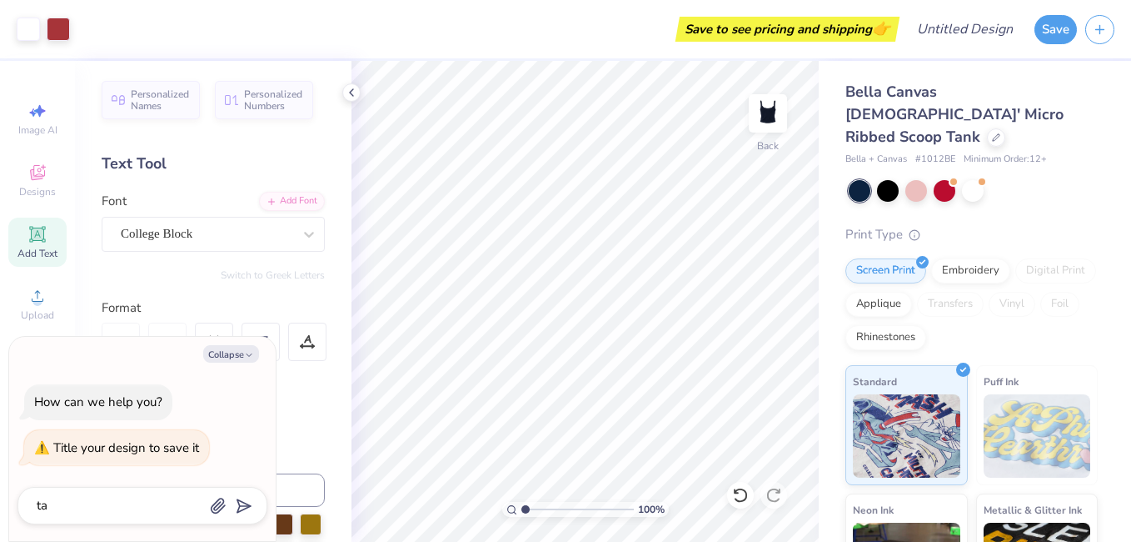
type textarea "x"
type textarea "tank"
type textarea "x"
type textarea "tanks"
type textarea "x"
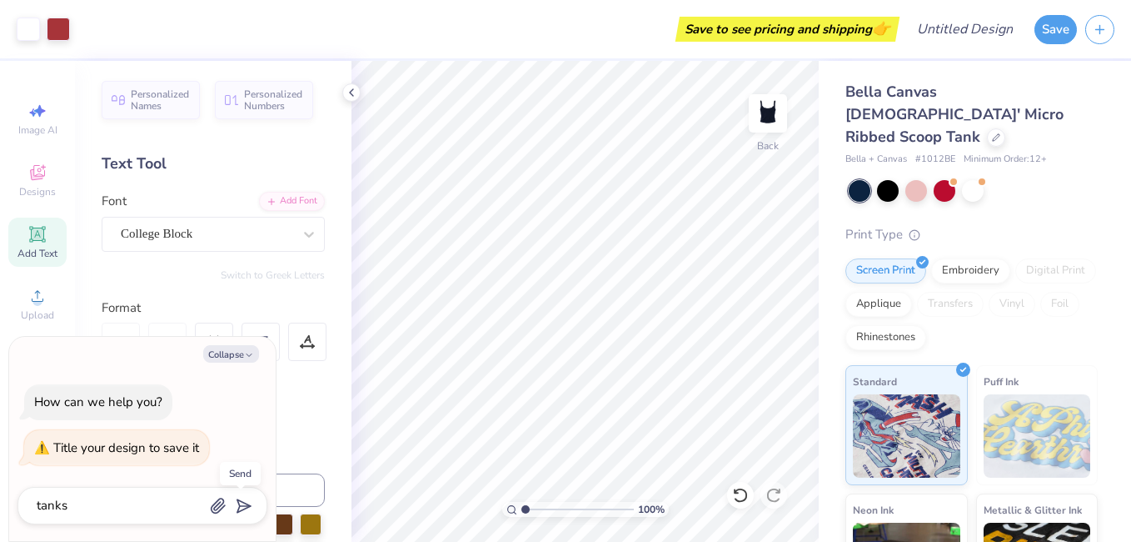
type textarea "tanks"
type textarea "x"
click at [244, 504] on icon "submit" at bounding box center [240, 505] width 23 height 23
type input "tanks"
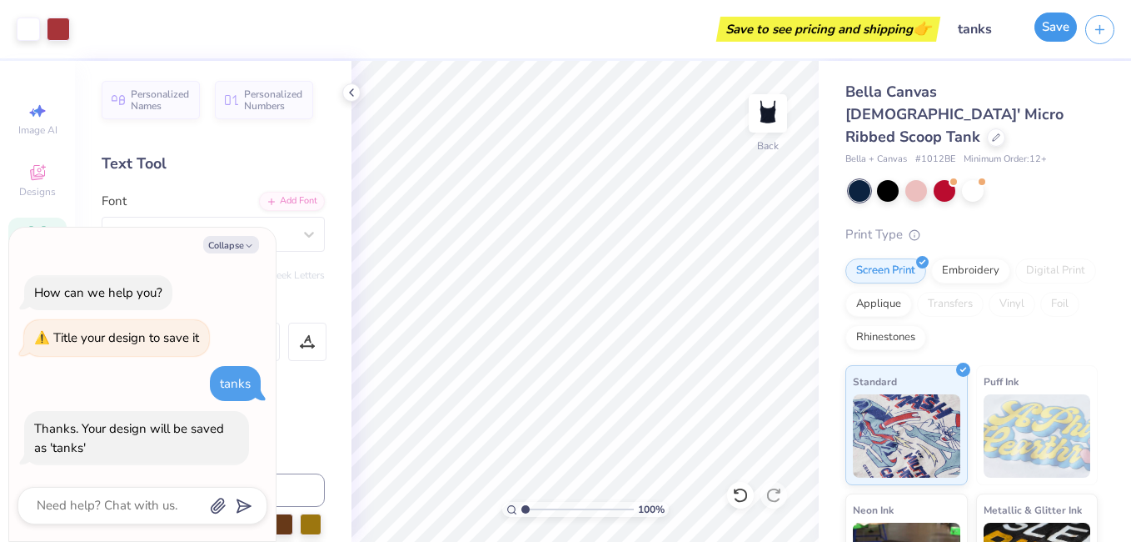
click at [1062, 26] on button "Save" at bounding box center [1056, 26] width 42 height 29
type textarea "x"
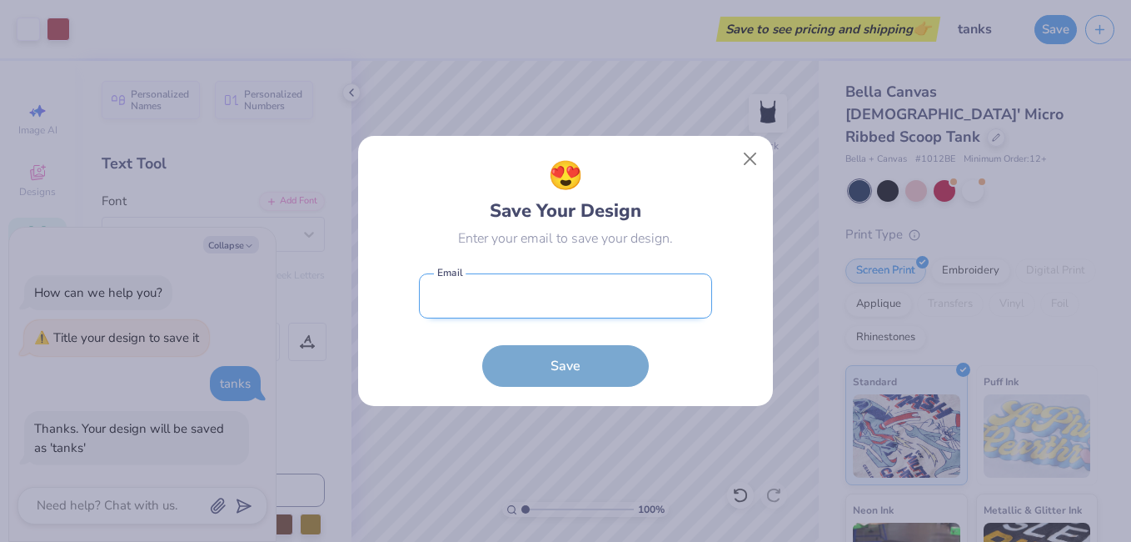
click at [552, 293] on input "email" at bounding box center [565, 296] width 293 height 46
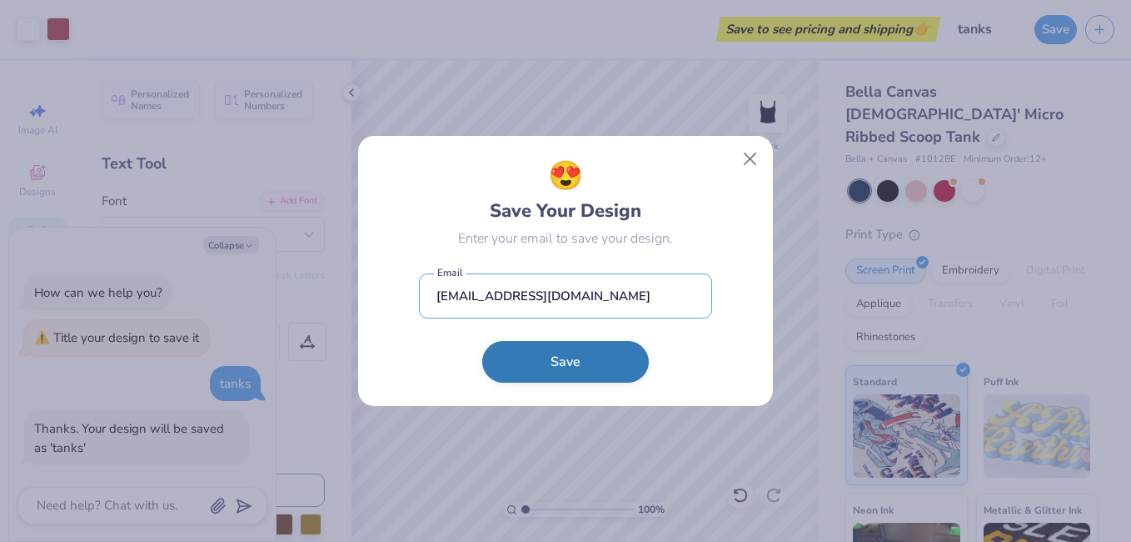
type input "[EMAIL_ADDRESS][DOMAIN_NAME]"
click at [568, 363] on button "Save" at bounding box center [565, 362] width 167 height 42
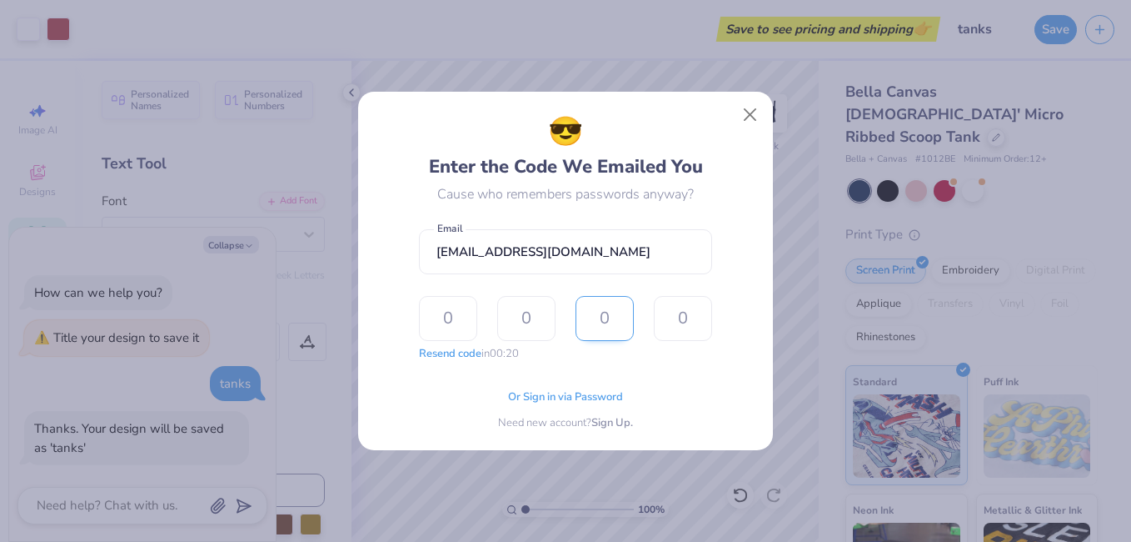
type input "8"
type input "9"
type input "0"
type input "5"
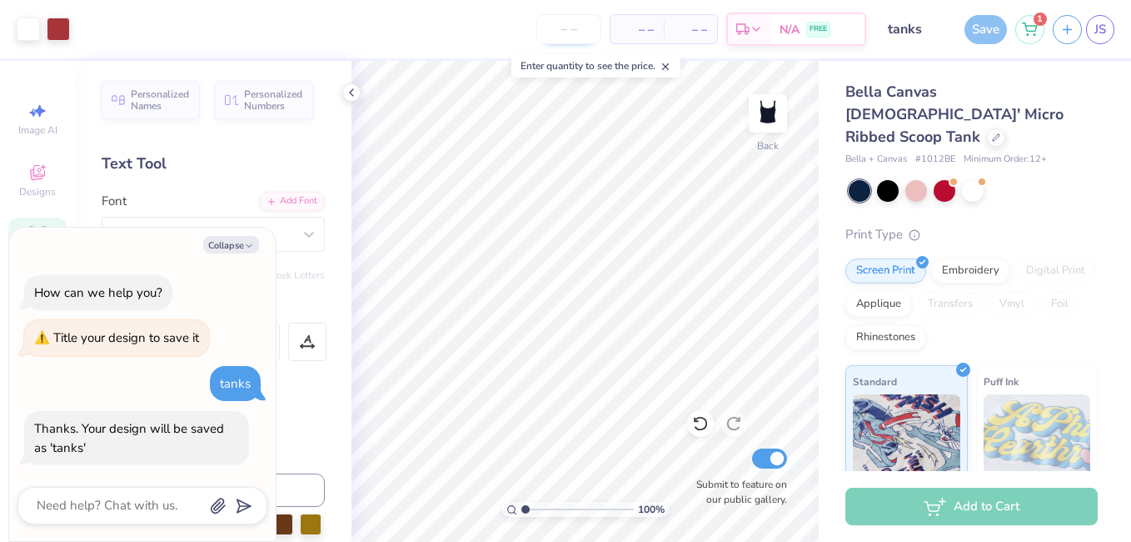
click at [580, 25] on input "number" at bounding box center [569, 29] width 65 height 30
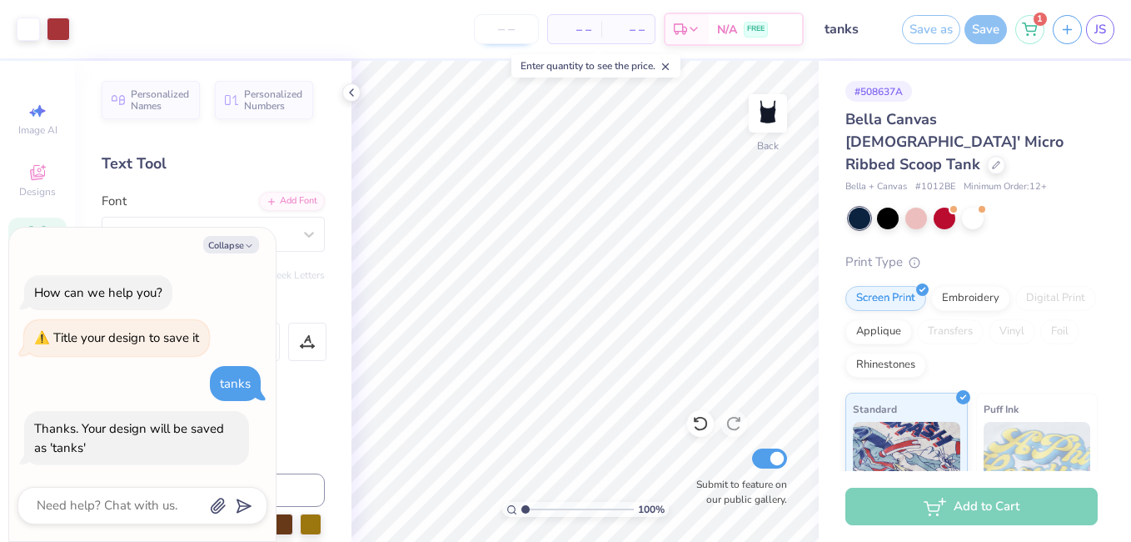
type textarea "x"
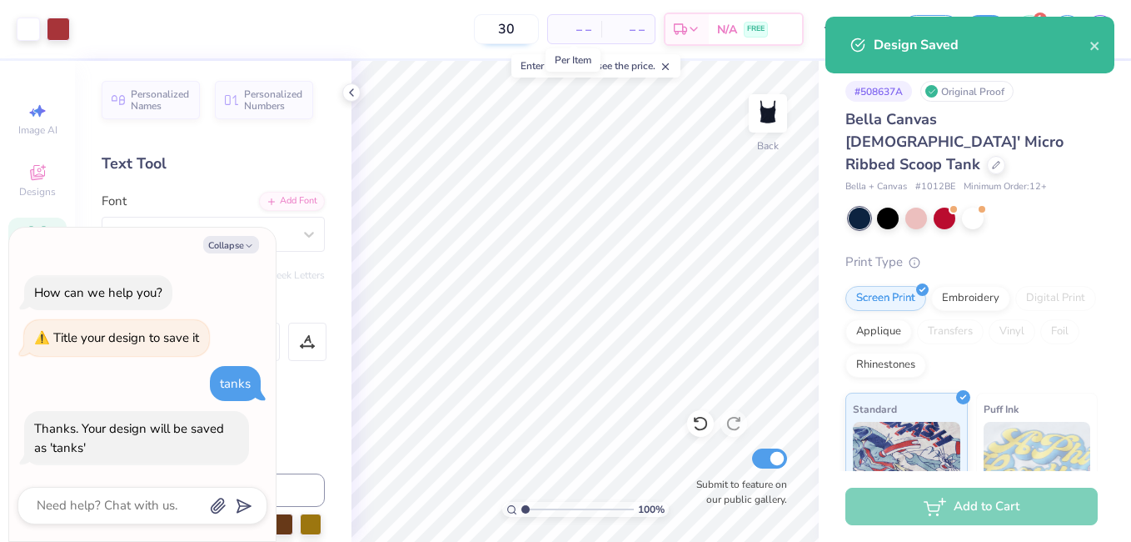
type input "30"
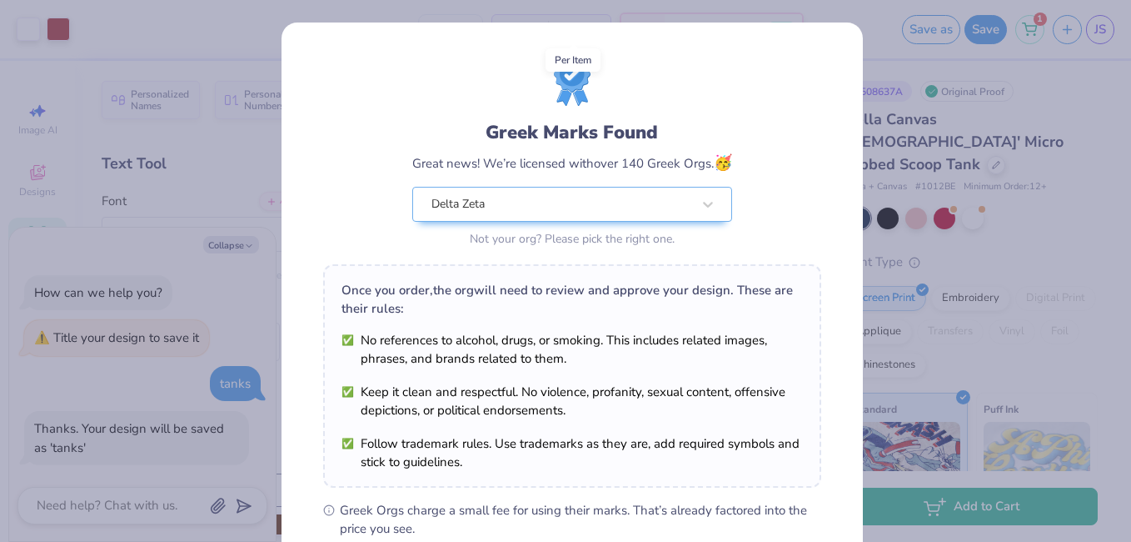
click at [1107, 43] on div "Design Saved" at bounding box center [970, 51] width 296 height 76
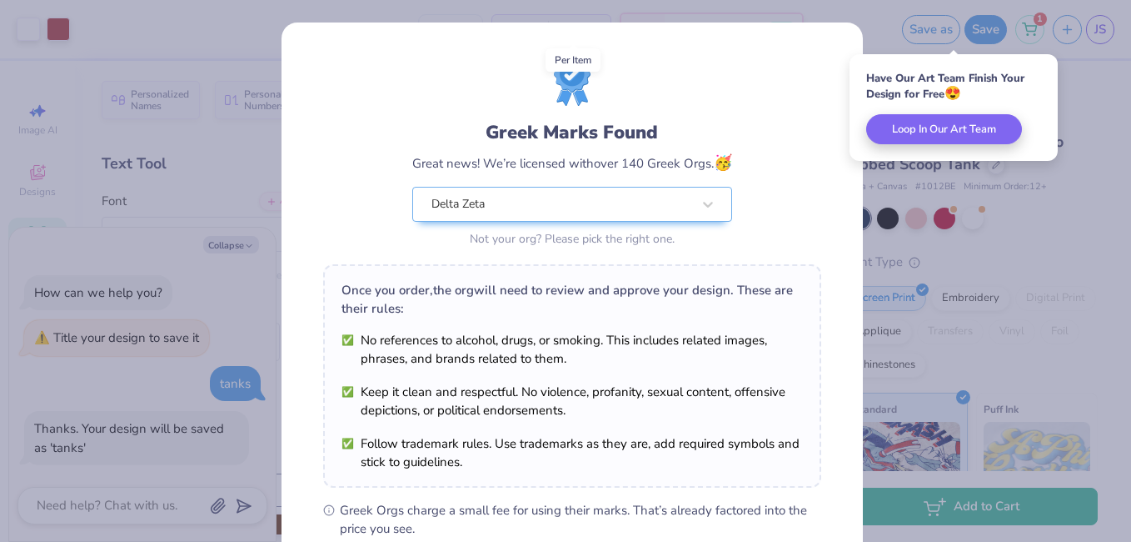
click at [972, 224] on div "Greek Marks Found Great news! We’re licensed with over 140 Greek Orgs. 🥳 Delta …" at bounding box center [565, 271] width 1131 height 542
click at [1020, 192] on div "Greek Marks Found Great news! We’re licensed with over 140 Greek Orgs. 🥳 Delta …" at bounding box center [565, 271] width 1131 height 542
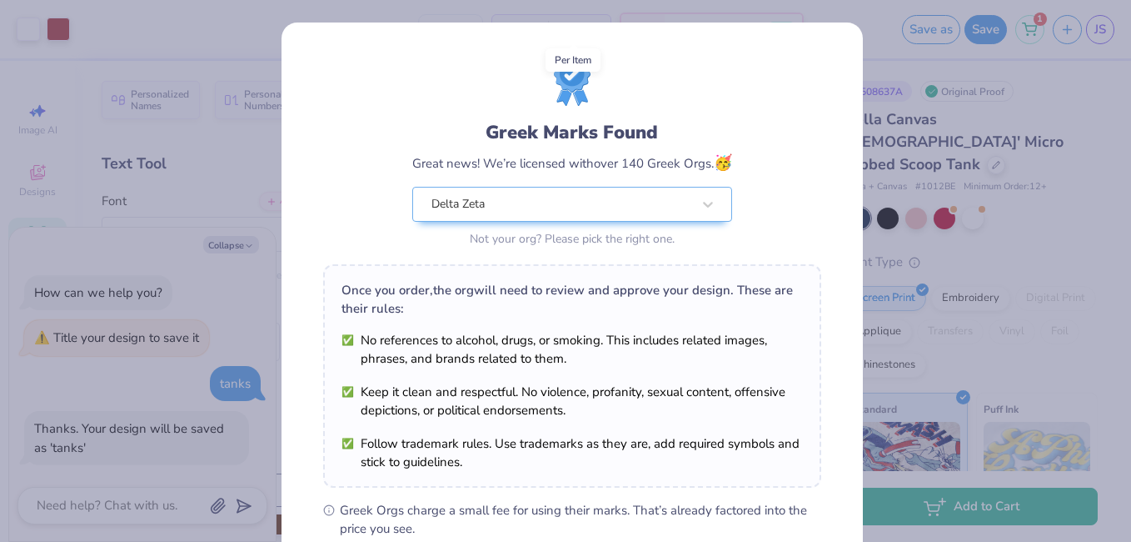
scroll to position [239, 0]
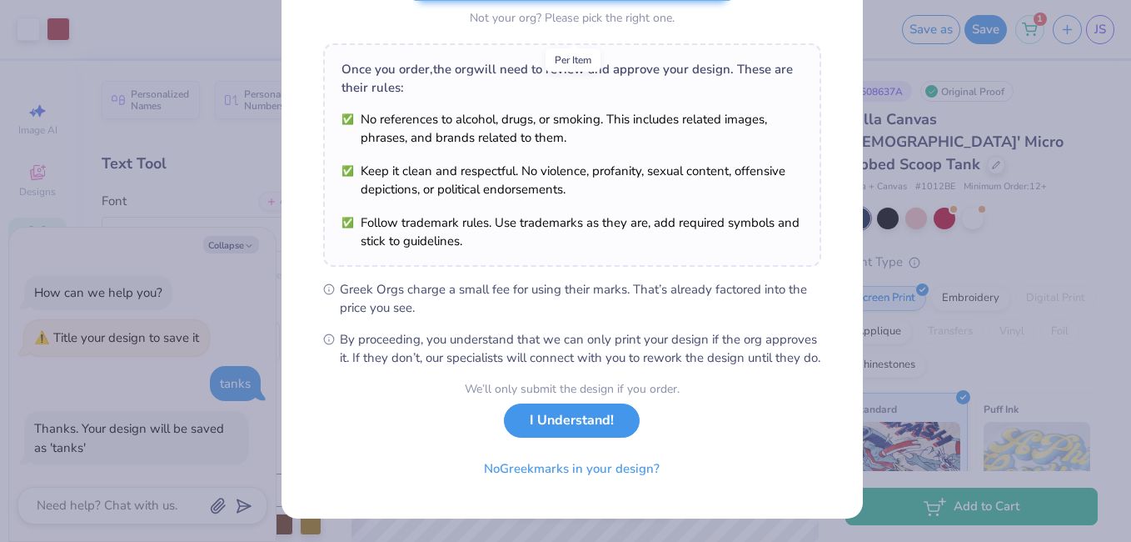
drag, startPoint x: 1020, startPoint y: 192, endPoint x: 554, endPoint y: 431, distance: 523.2
drag, startPoint x: 554, startPoint y: 431, endPoint x: 517, endPoint y: 427, distance: 36.9
click at [517, 427] on button "I Understand!" at bounding box center [572, 420] width 136 height 34
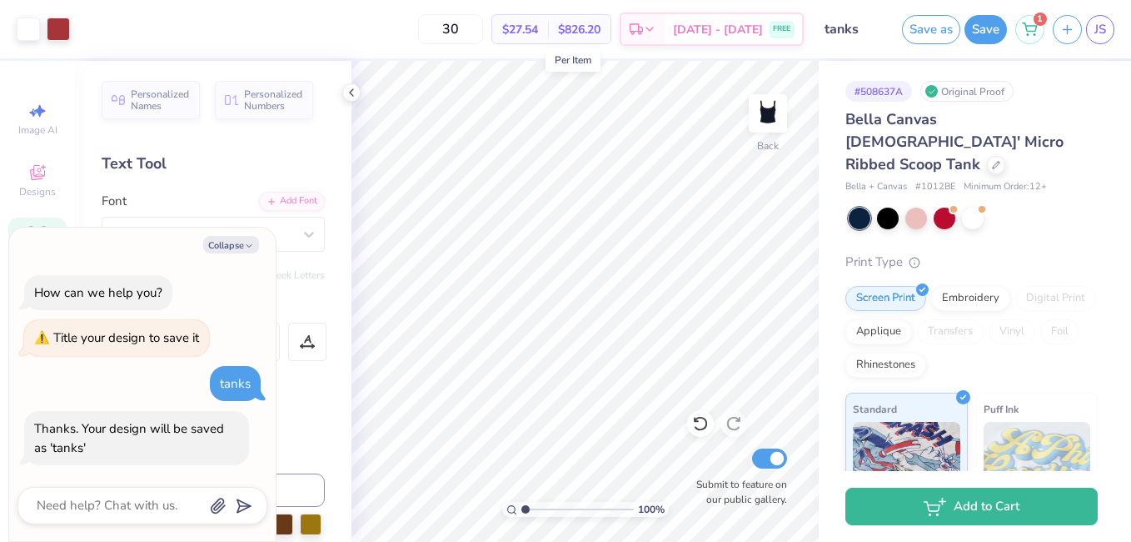
type textarea "x"
drag, startPoint x: 469, startPoint y: 31, endPoint x: 424, endPoint y: 27, distance: 45.2
click at [424, 27] on input "30" at bounding box center [450, 29] width 65 height 30
type input "50"
click at [946, 206] on div at bounding box center [945, 217] width 22 height 22
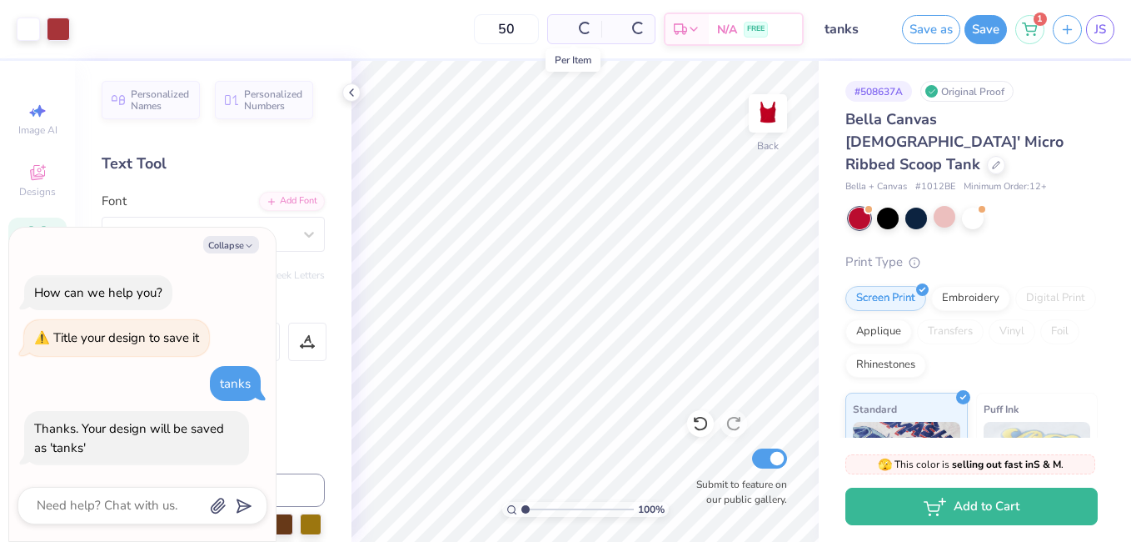
scroll to position [301, 0]
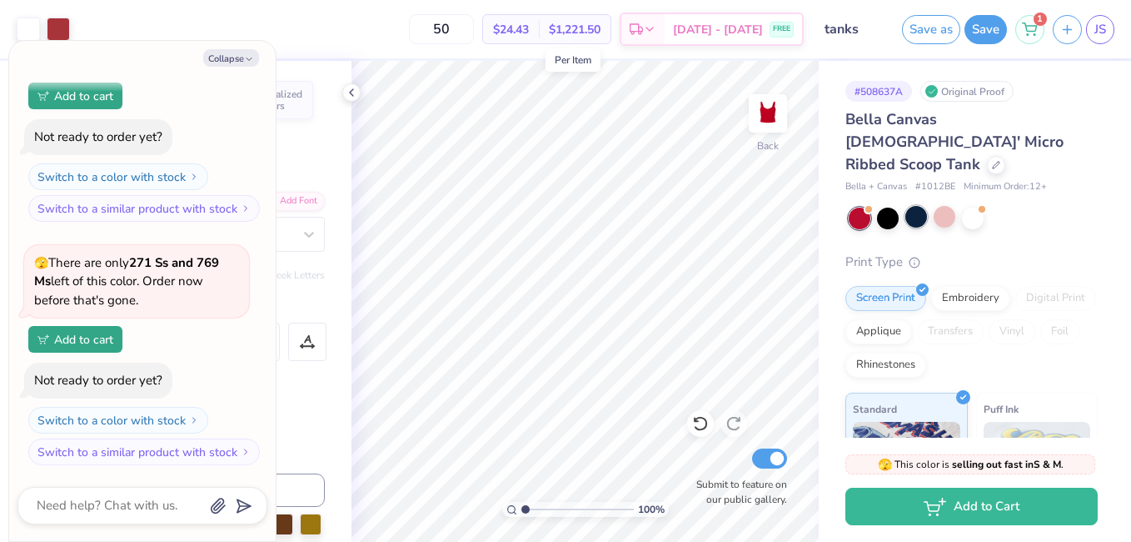
click at [915, 206] on div at bounding box center [917, 217] width 22 height 22
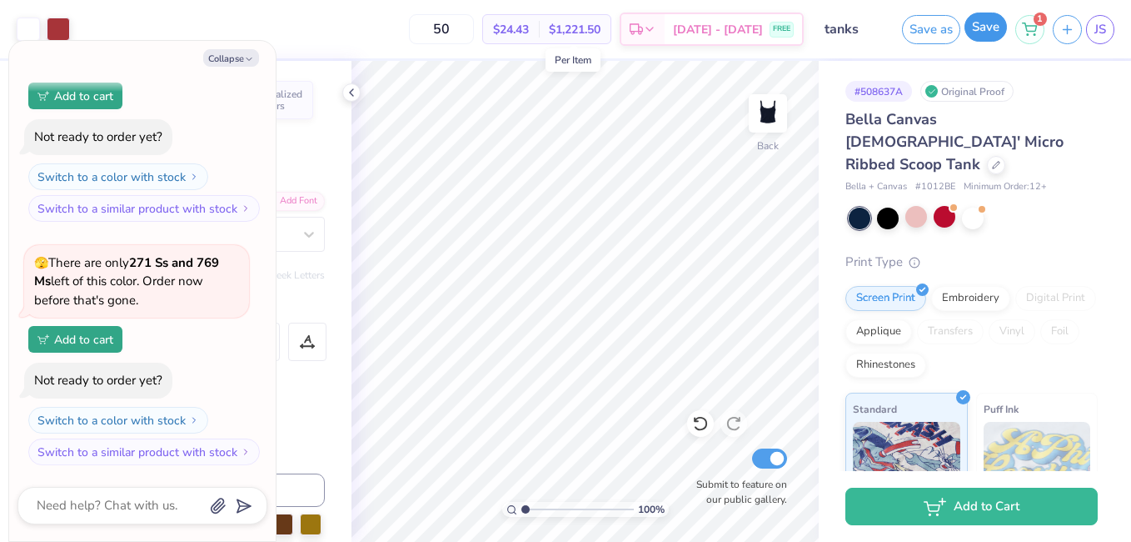
click at [983, 34] on button "Save" at bounding box center [986, 26] width 42 height 29
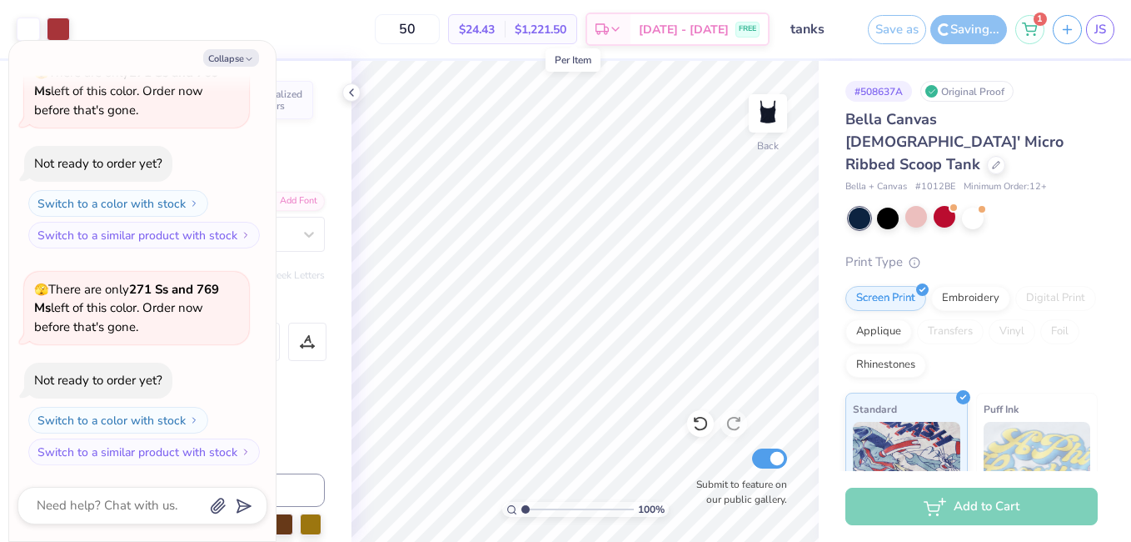
scroll to position [247, 0]
type textarea "x"
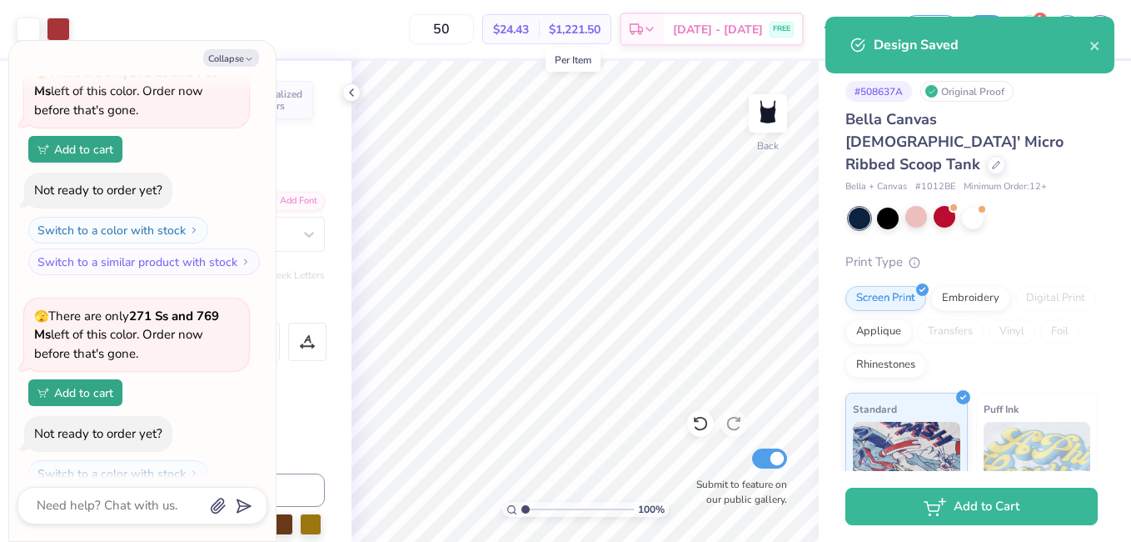
scroll to position [301, 0]
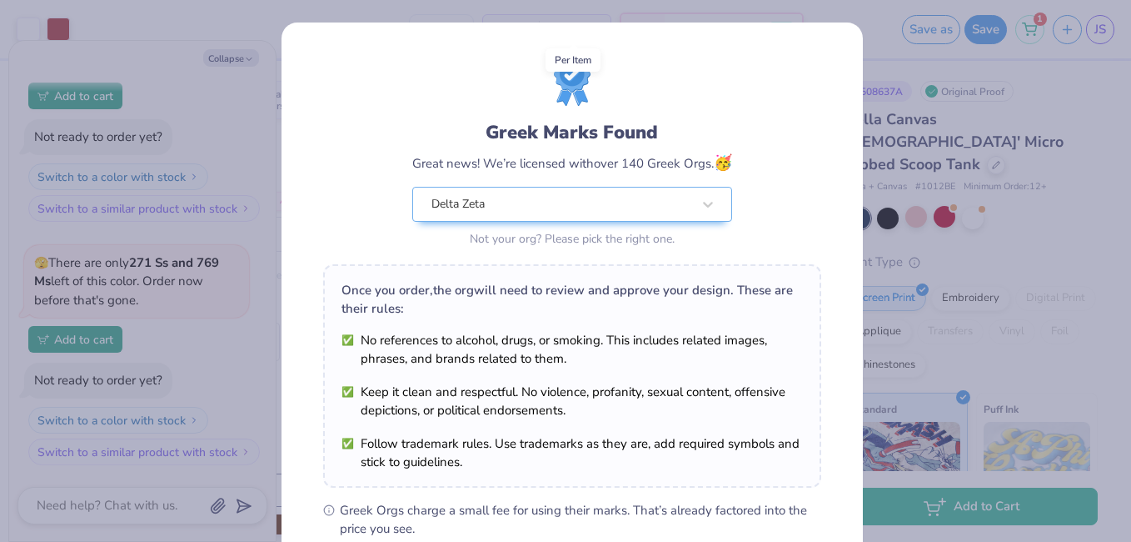
click at [885, 336] on div "Greek Marks Found Great news! We’re licensed with over 140 Greek Orgs. 🥳 Delta …" at bounding box center [565, 271] width 1131 height 542
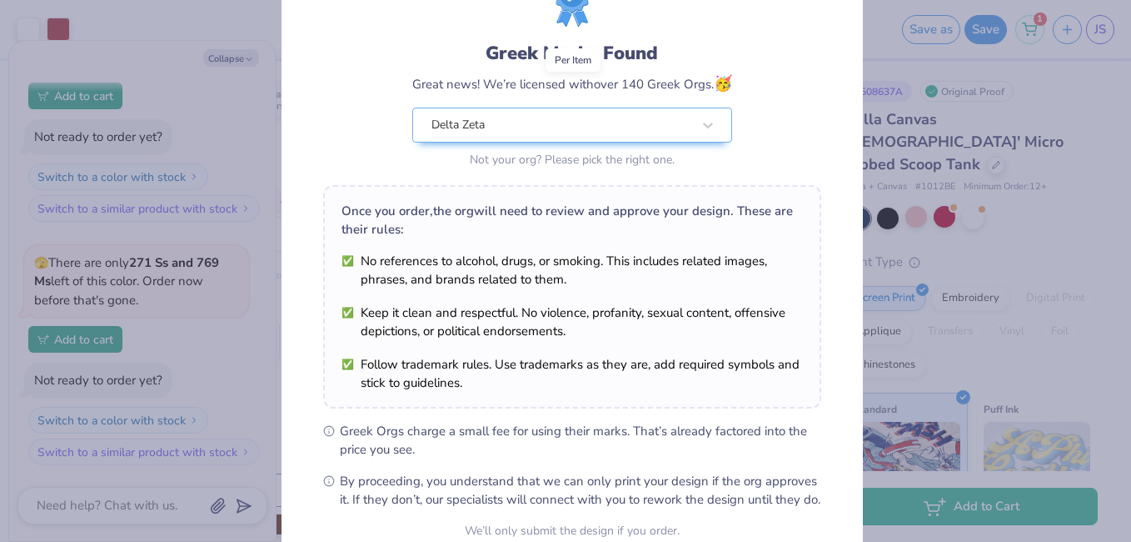
scroll to position [239, 0]
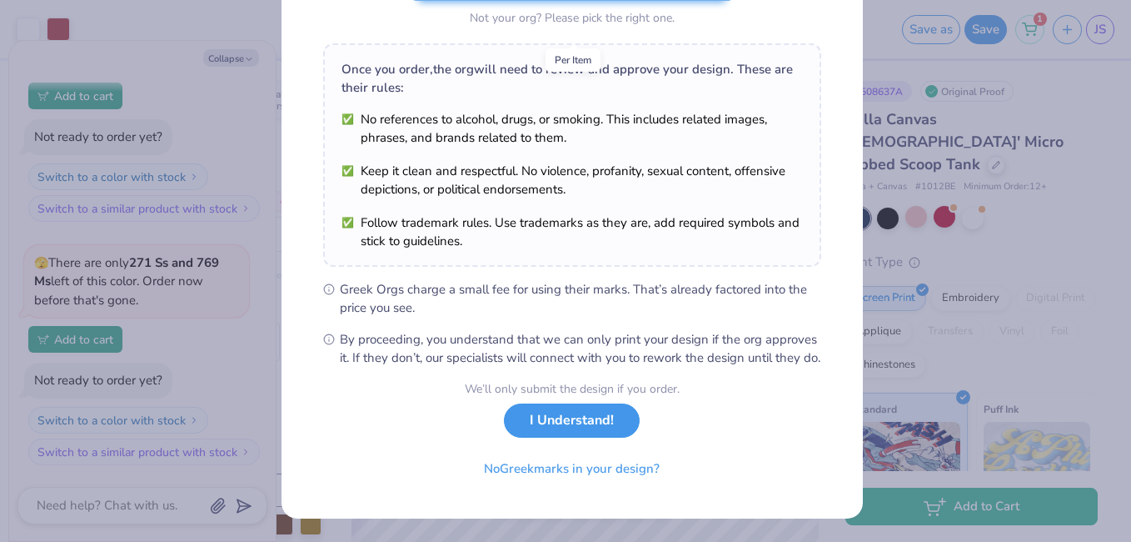
click at [525, 420] on button "I Understand!" at bounding box center [572, 420] width 136 height 34
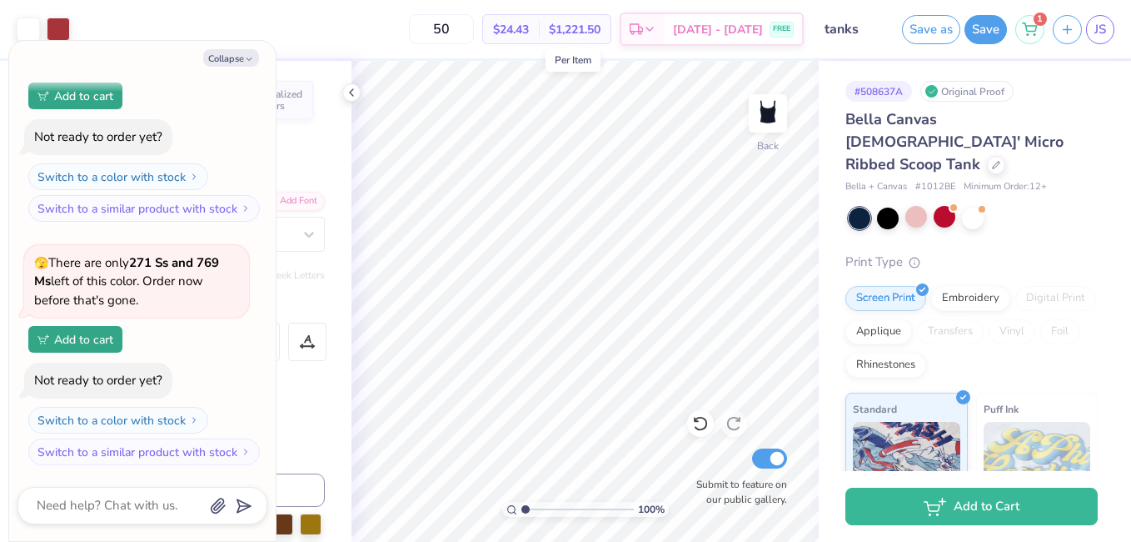
scroll to position [0, 0]
click at [987, 32] on button "Save" at bounding box center [986, 26] width 42 height 29
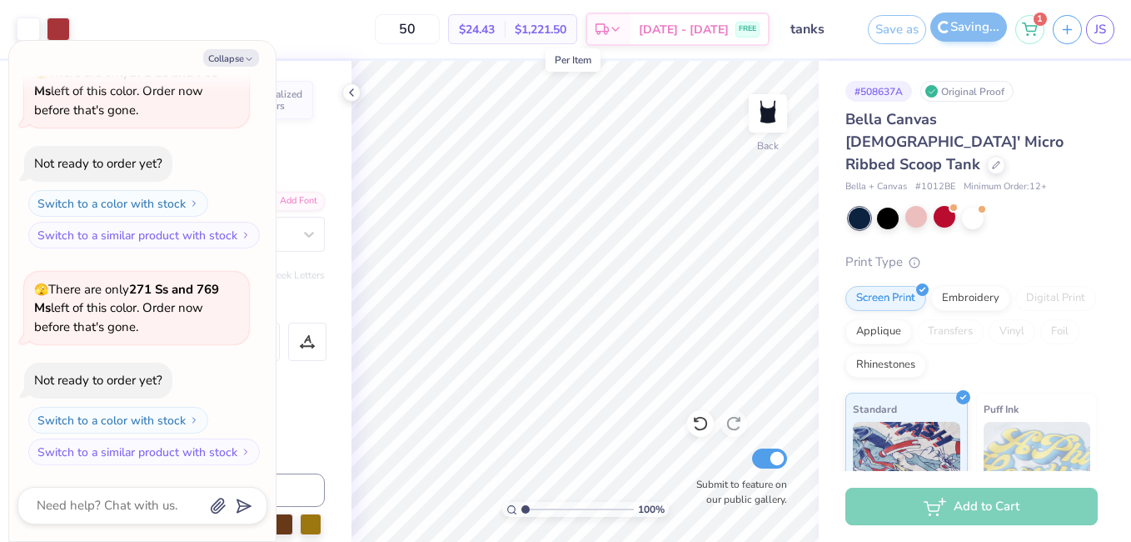
scroll to position [247, 0]
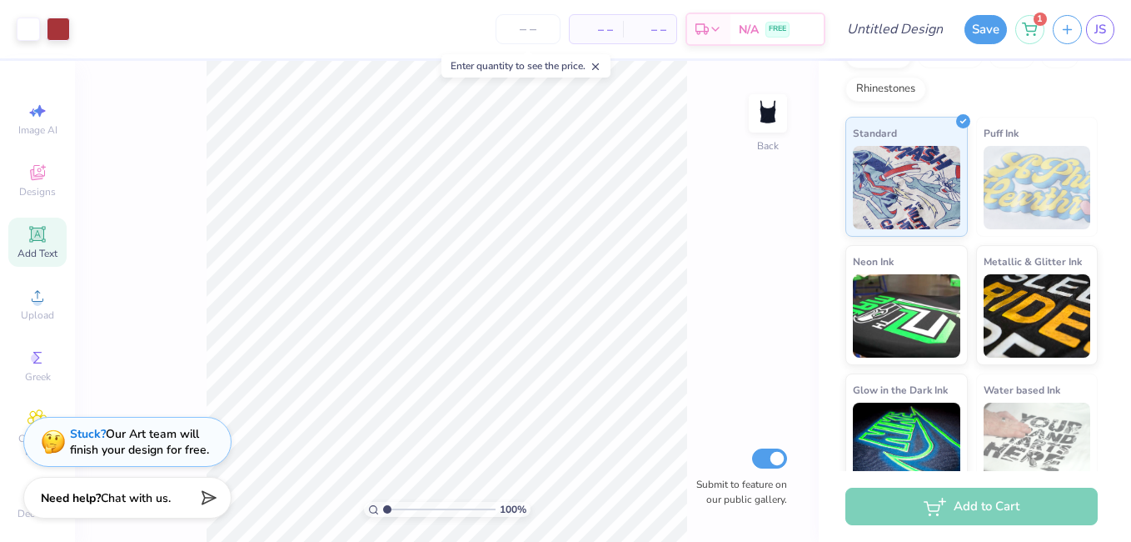
scroll to position [31, 0]
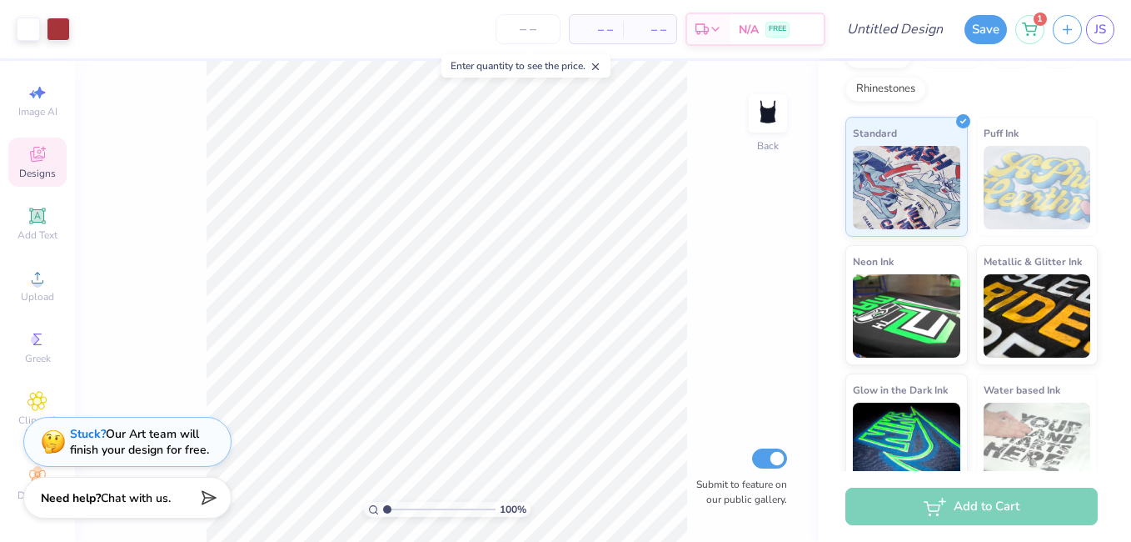
click at [33, 167] on span "Designs" at bounding box center [37, 173] width 37 height 13
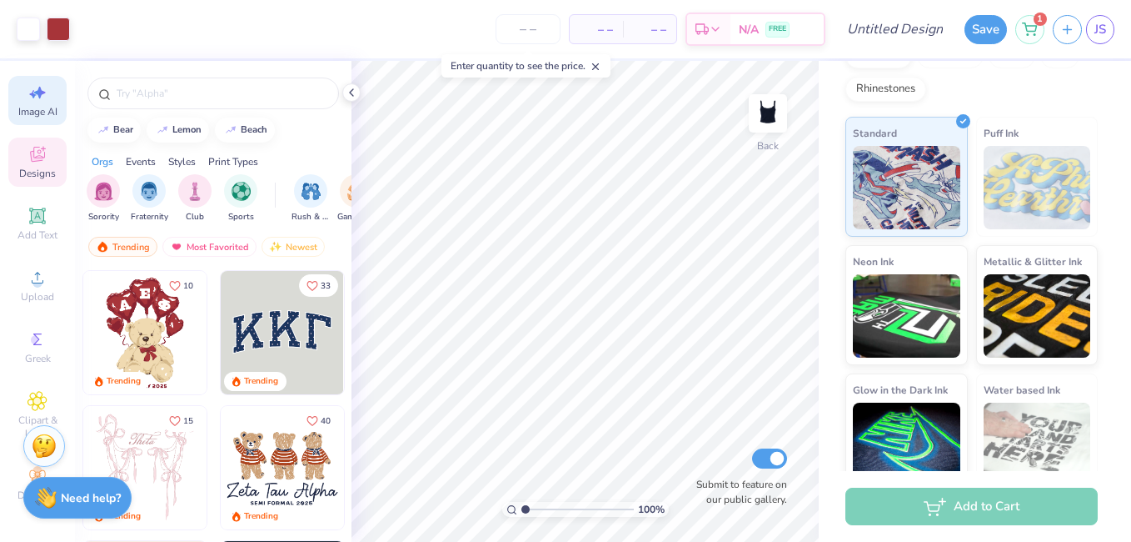
scroll to position [0, 0]
